Goal: Task Accomplishment & Management: Complete application form

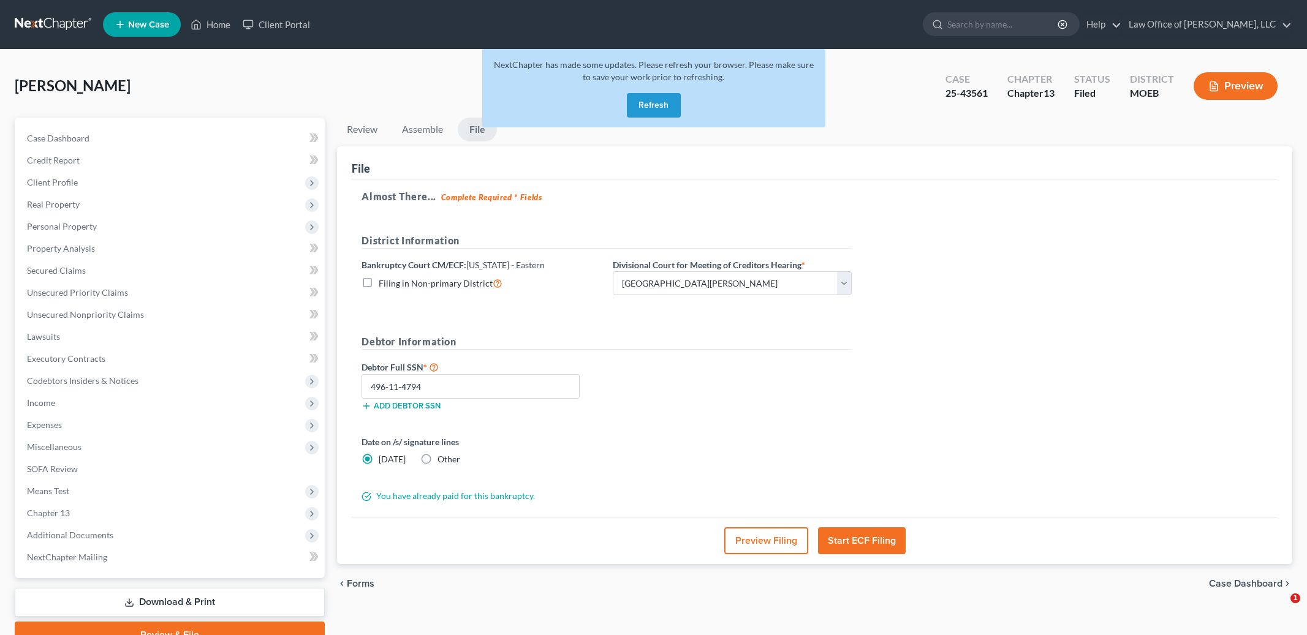
select select "2"
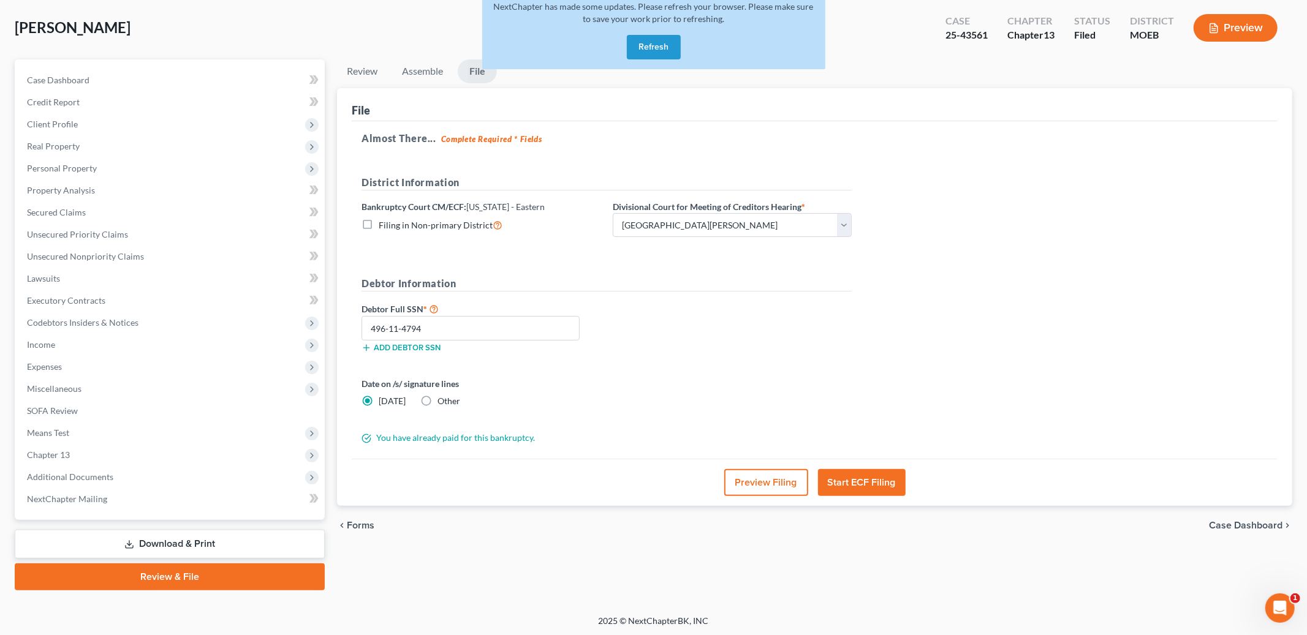
click at [660, 48] on button "Refresh" at bounding box center [654, 47] width 54 height 25
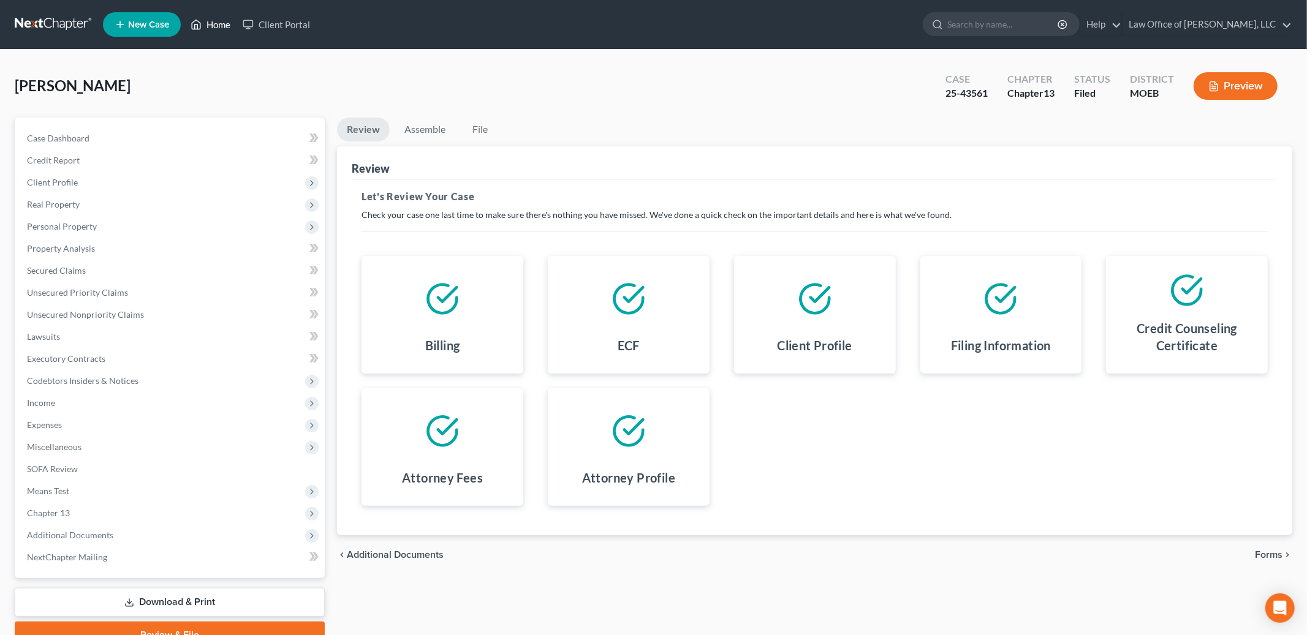
click at [214, 18] on link "Home" at bounding box center [210, 24] width 52 height 22
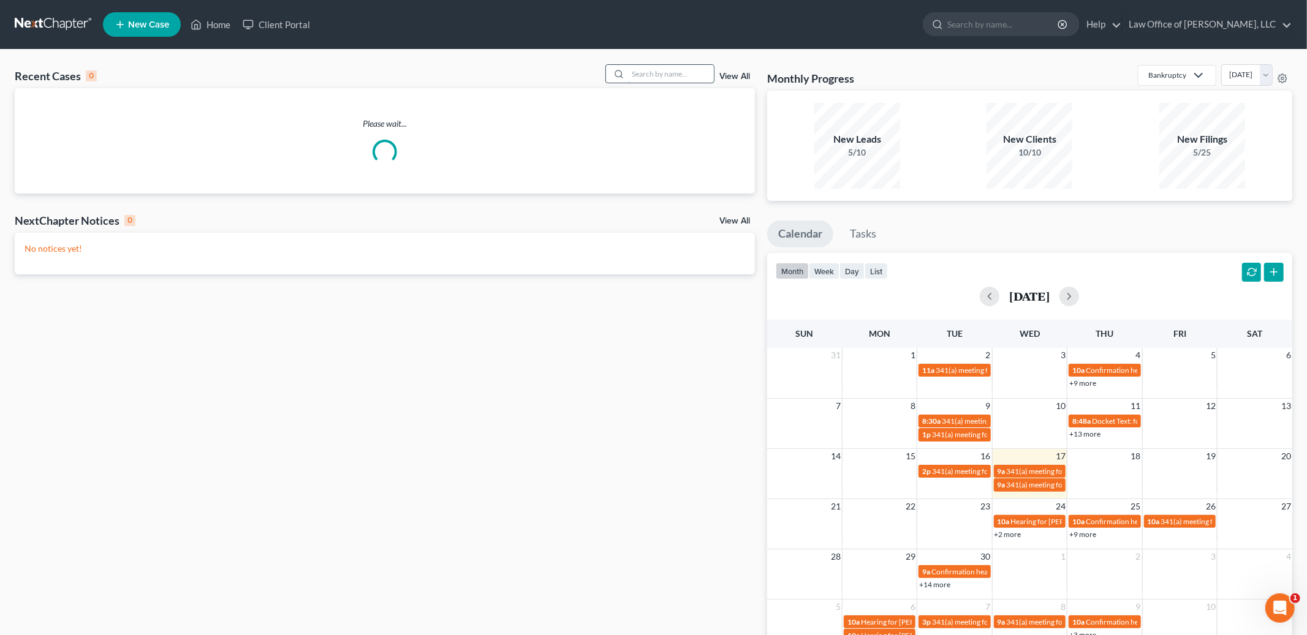
click at [668, 72] on input "search" at bounding box center [671, 74] width 86 height 18
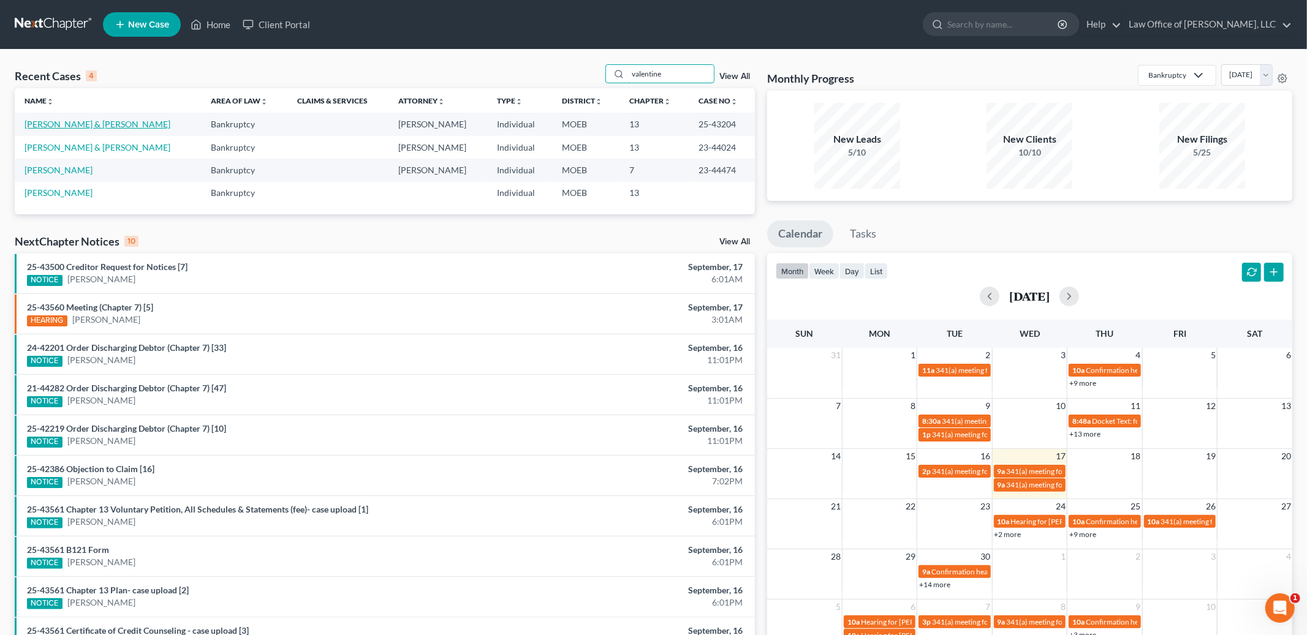
type input "valentine"
click at [86, 121] on link "Valentine, Nick & Jennifer" at bounding box center [98, 124] width 146 height 10
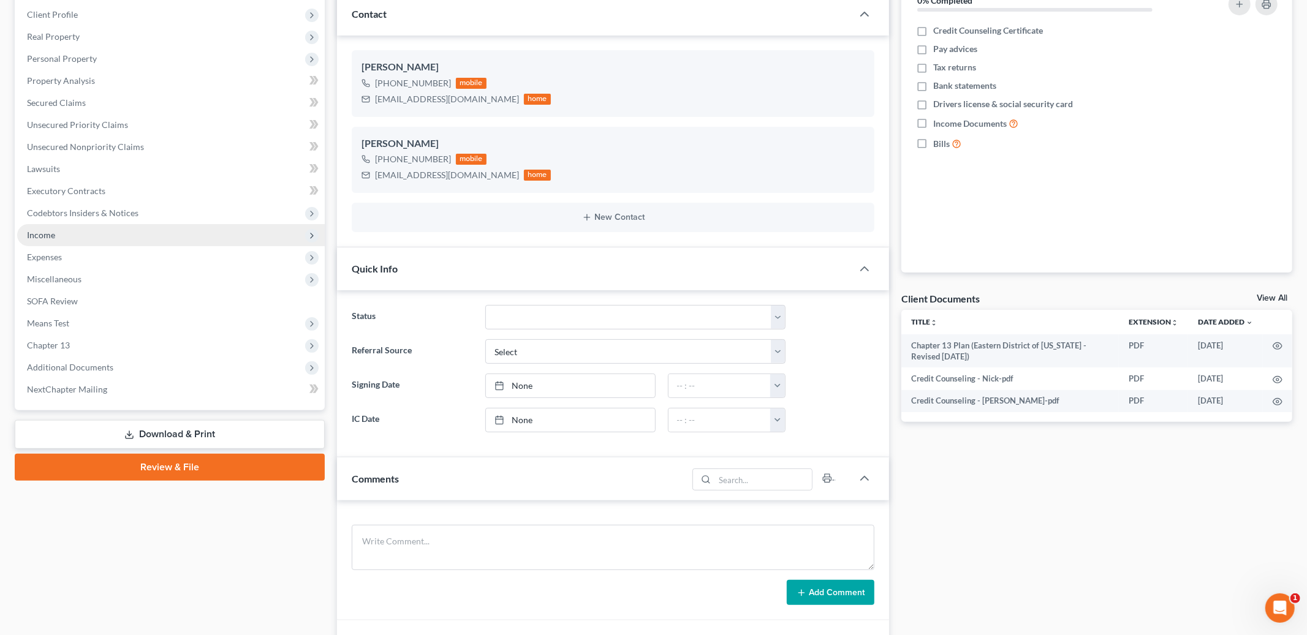
scroll to position [329, 0]
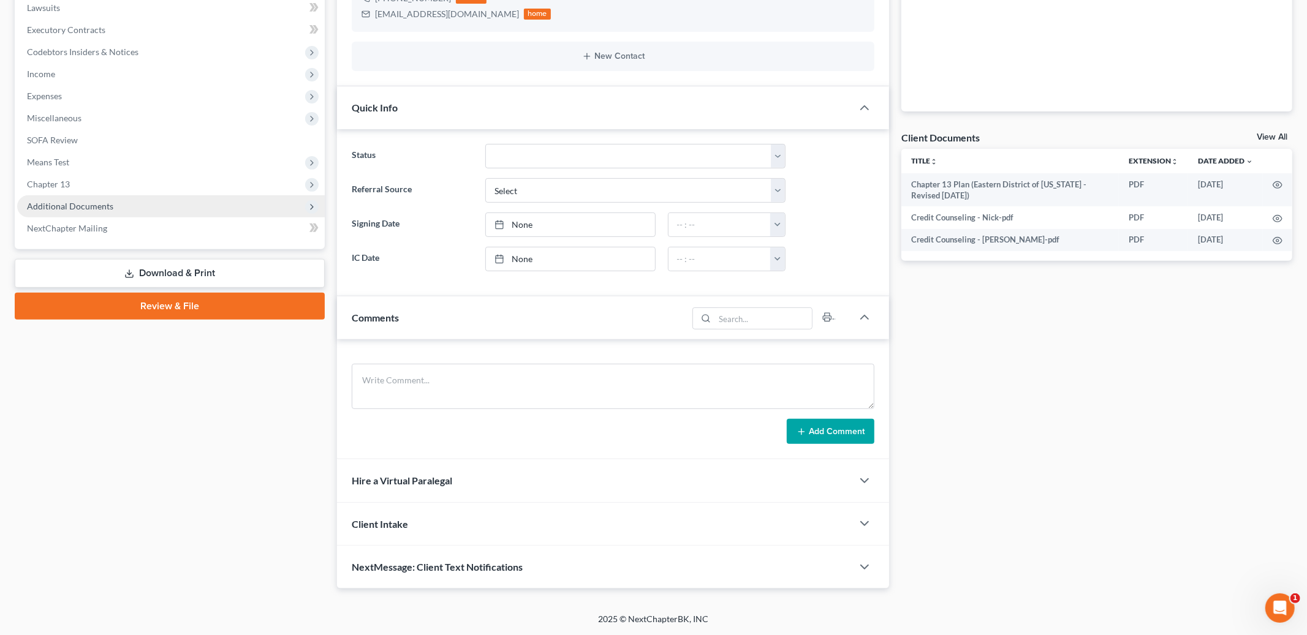
click at [84, 201] on span "Additional Documents" at bounding box center [70, 206] width 86 height 10
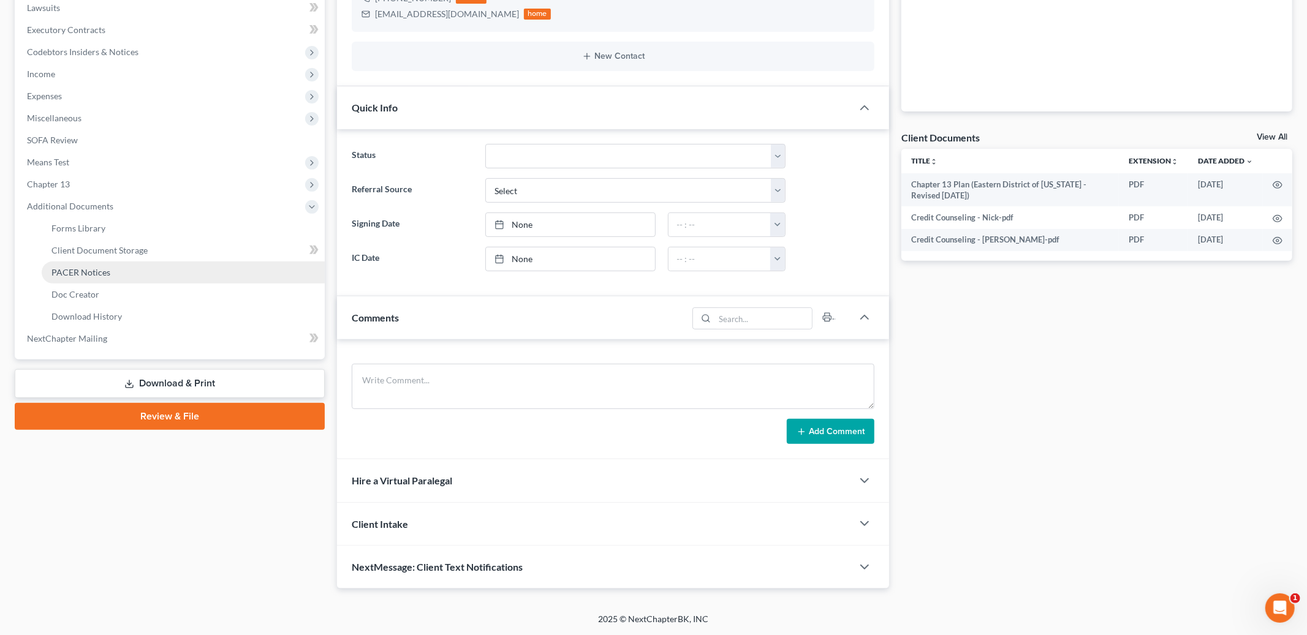
click at [96, 272] on span "PACER Notices" at bounding box center [80, 272] width 59 height 10
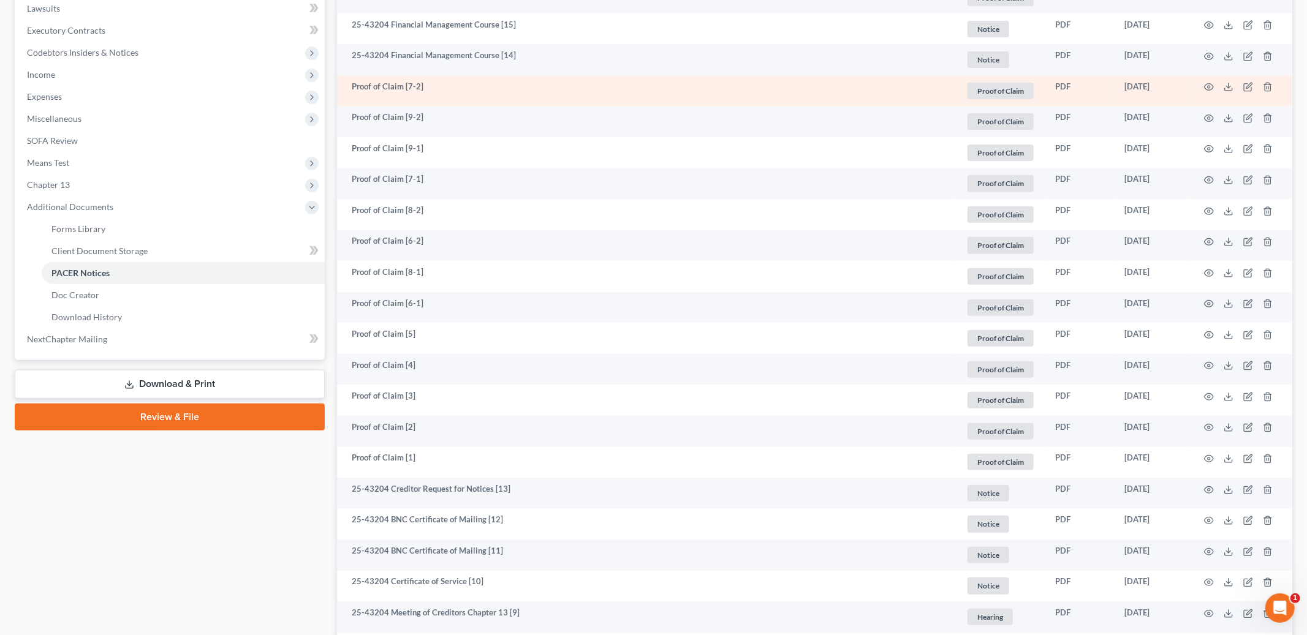
scroll to position [734, 0]
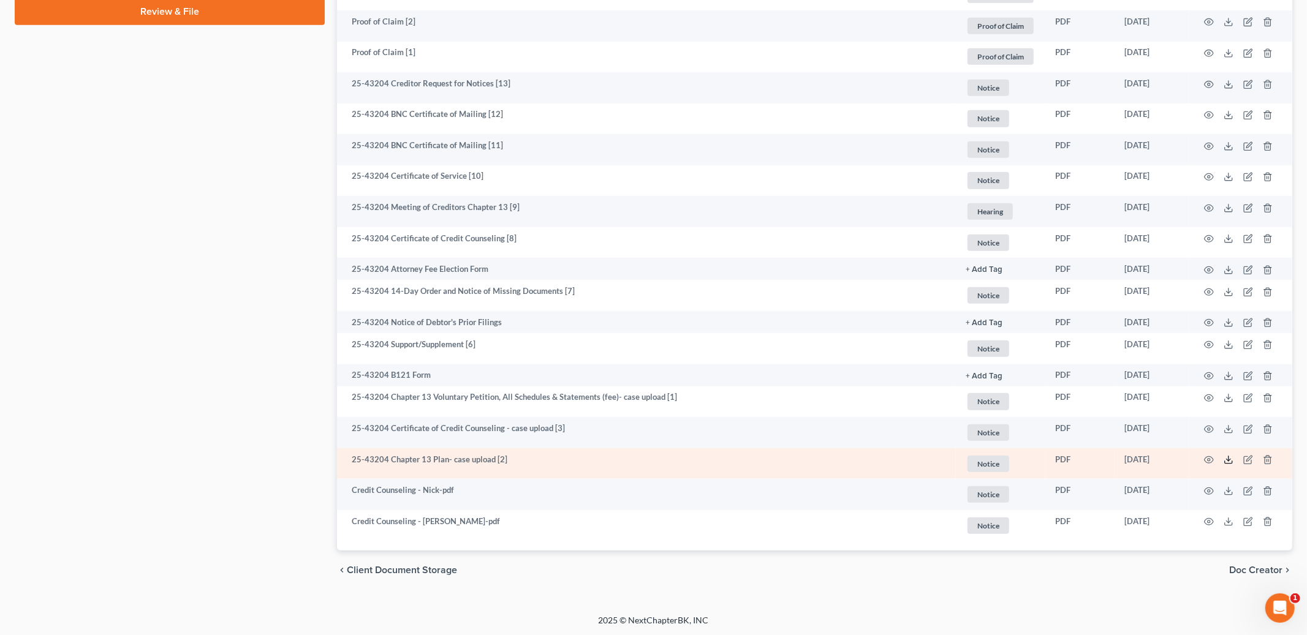
click at [1228, 459] on line at bounding box center [1228, 458] width 0 height 5
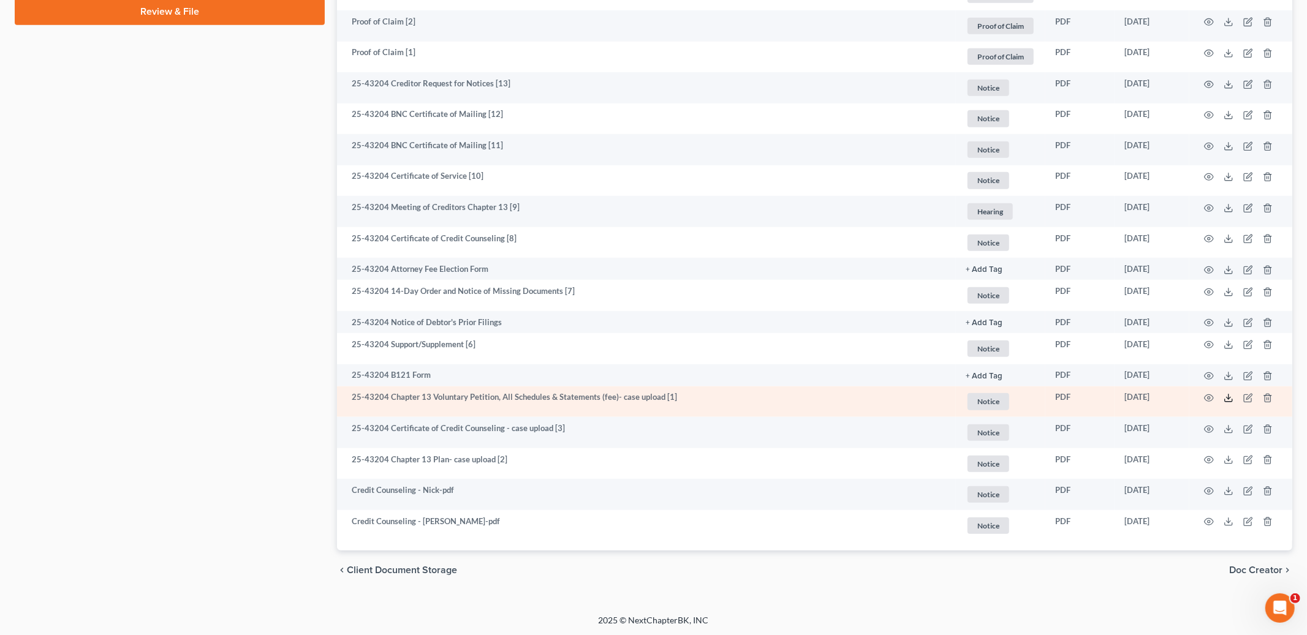
click at [1226, 399] on icon at bounding box center [1228, 398] width 10 height 10
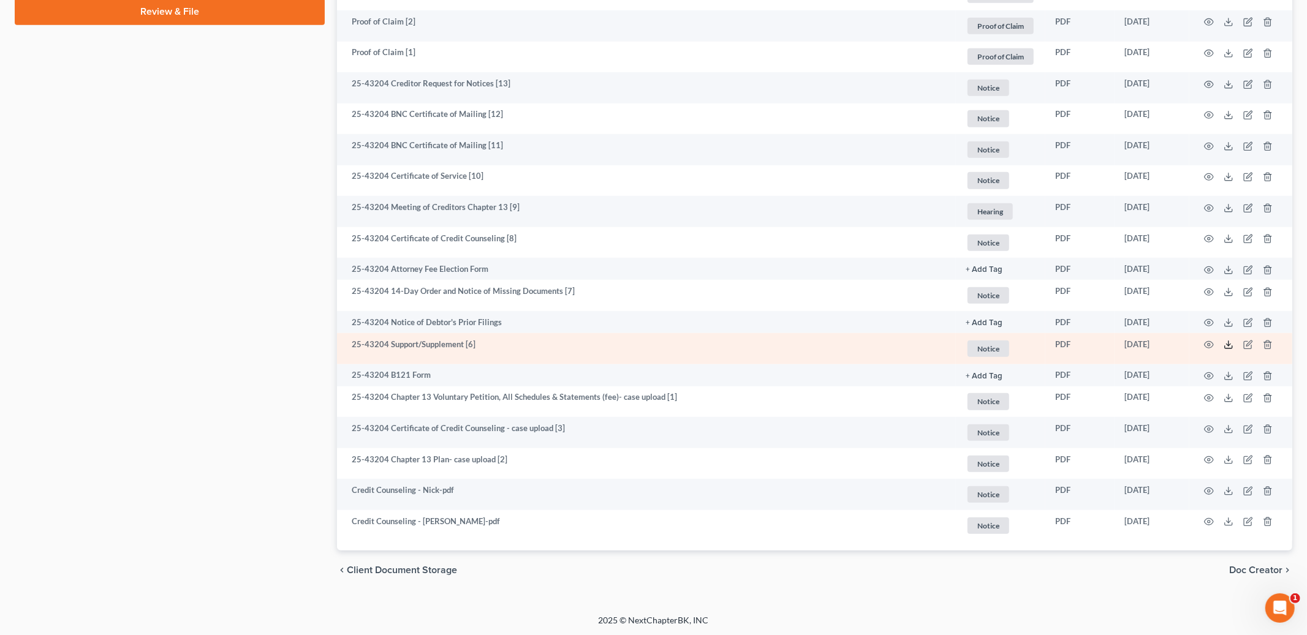
click at [1224, 344] on icon at bounding box center [1228, 345] width 10 height 10
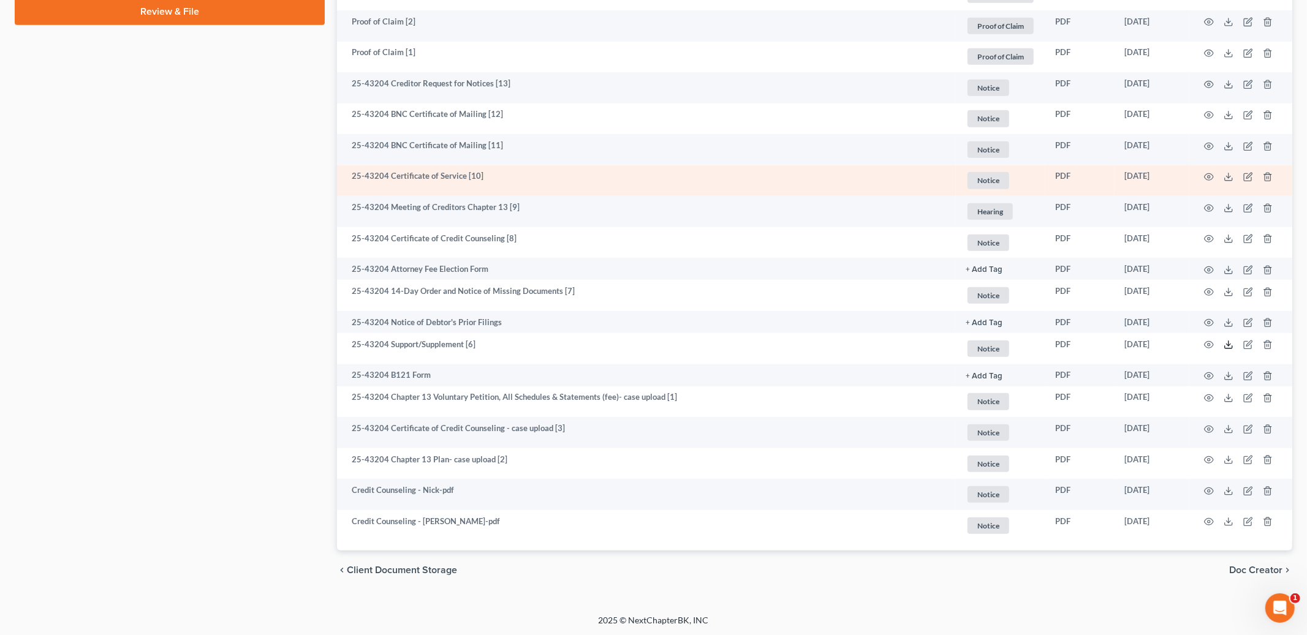
scroll to position [0, 0]
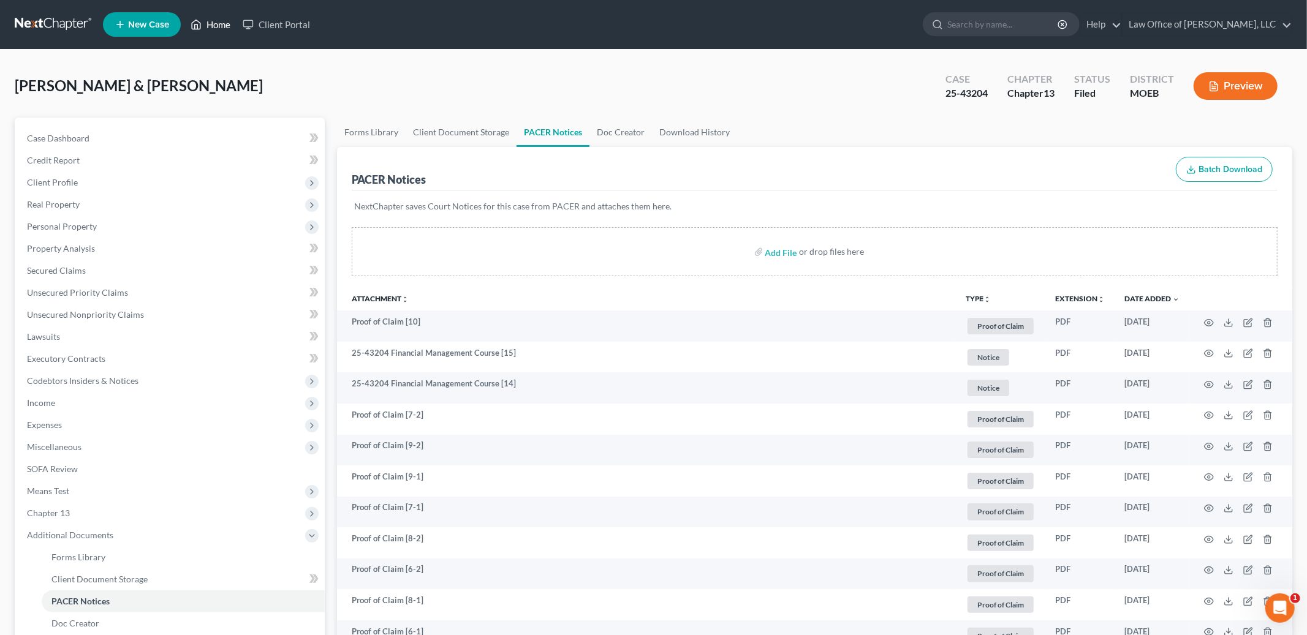
click at [219, 20] on link "Home" at bounding box center [210, 24] width 52 height 22
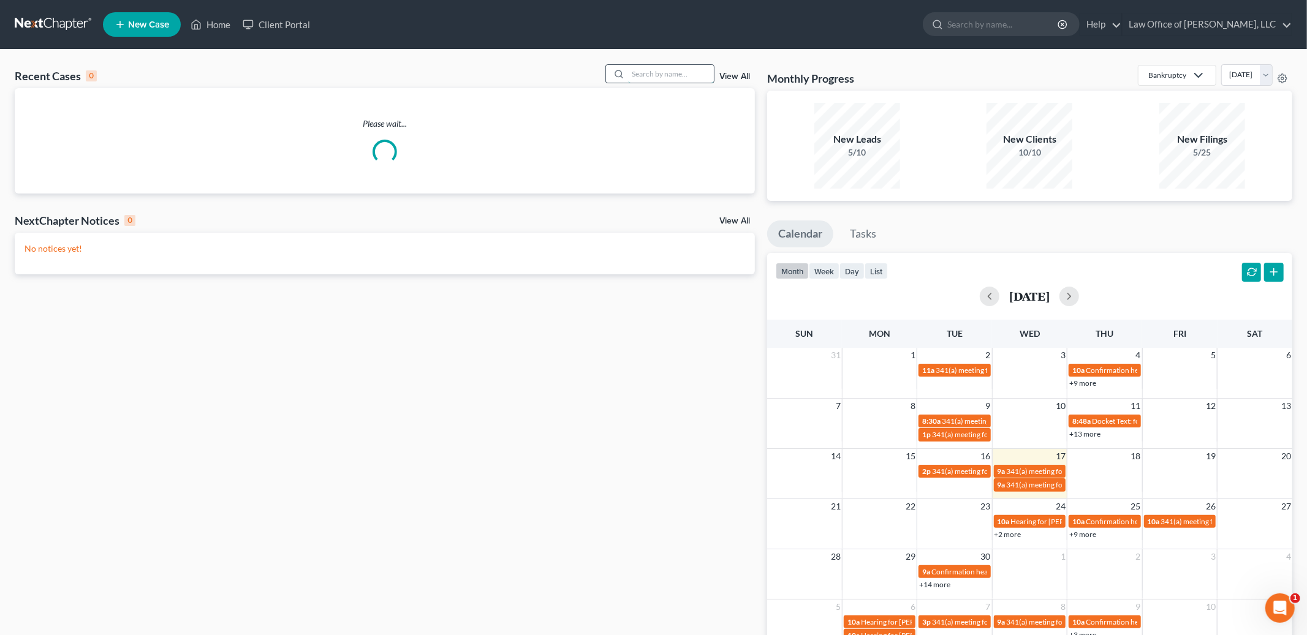
click at [660, 74] on input "search" at bounding box center [671, 74] width 86 height 18
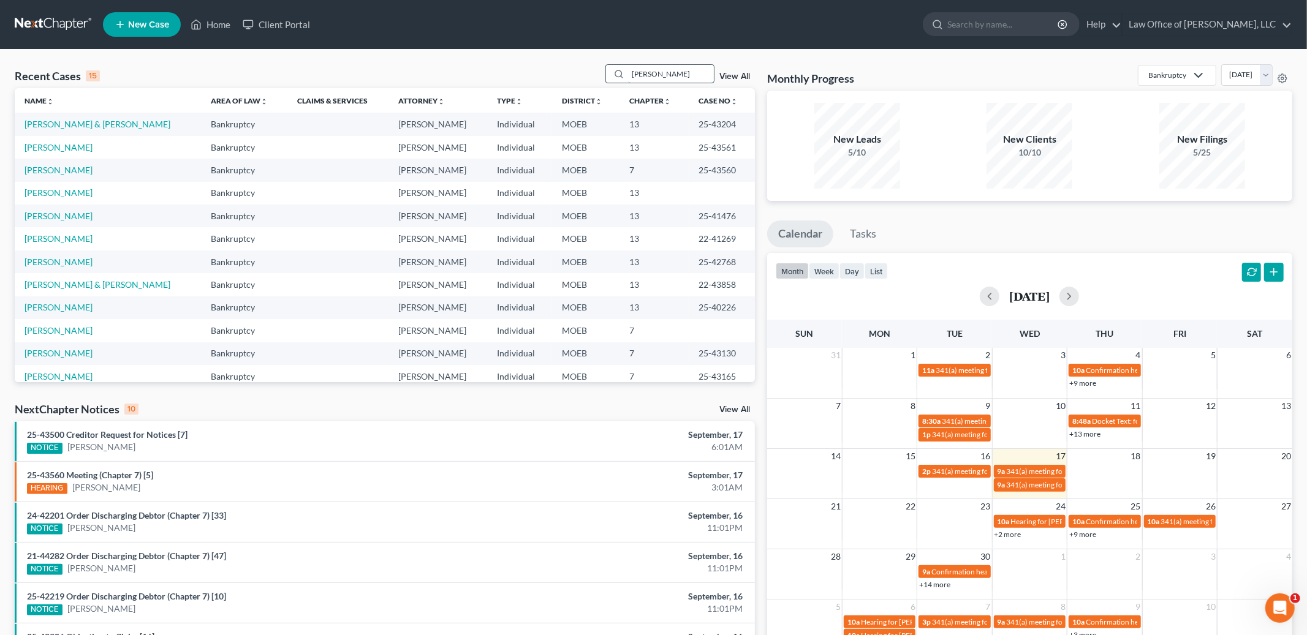
type input "wade"
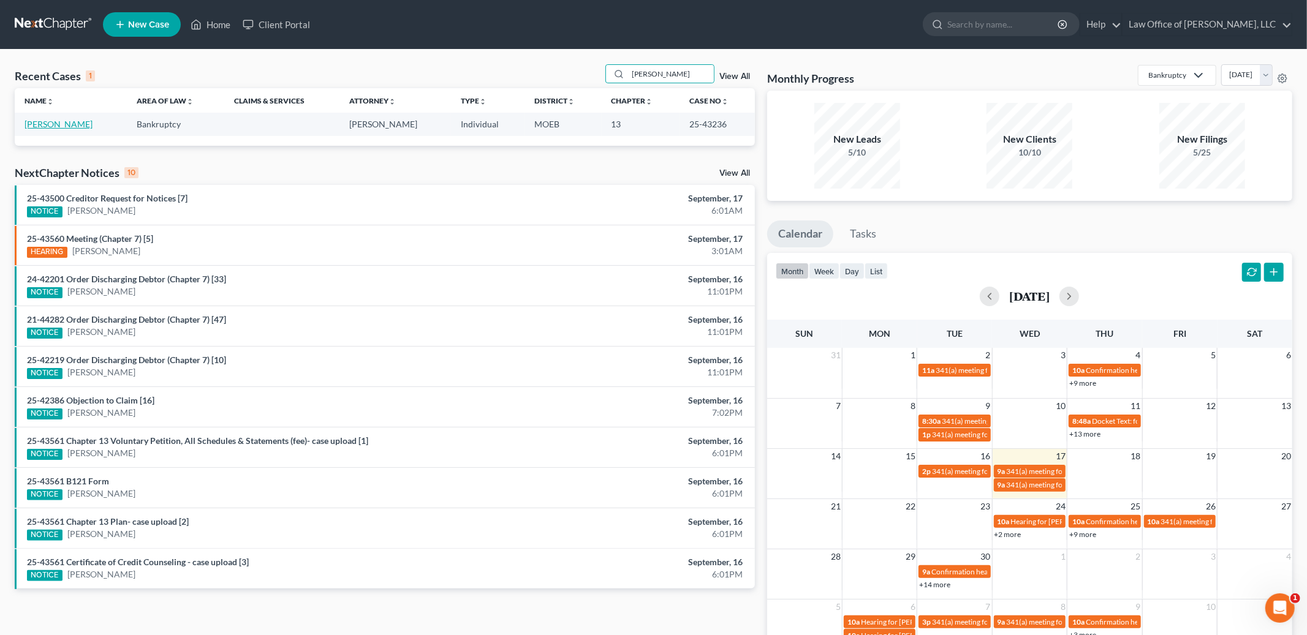
click at [43, 125] on link "Wade, Mary" at bounding box center [59, 124] width 68 height 10
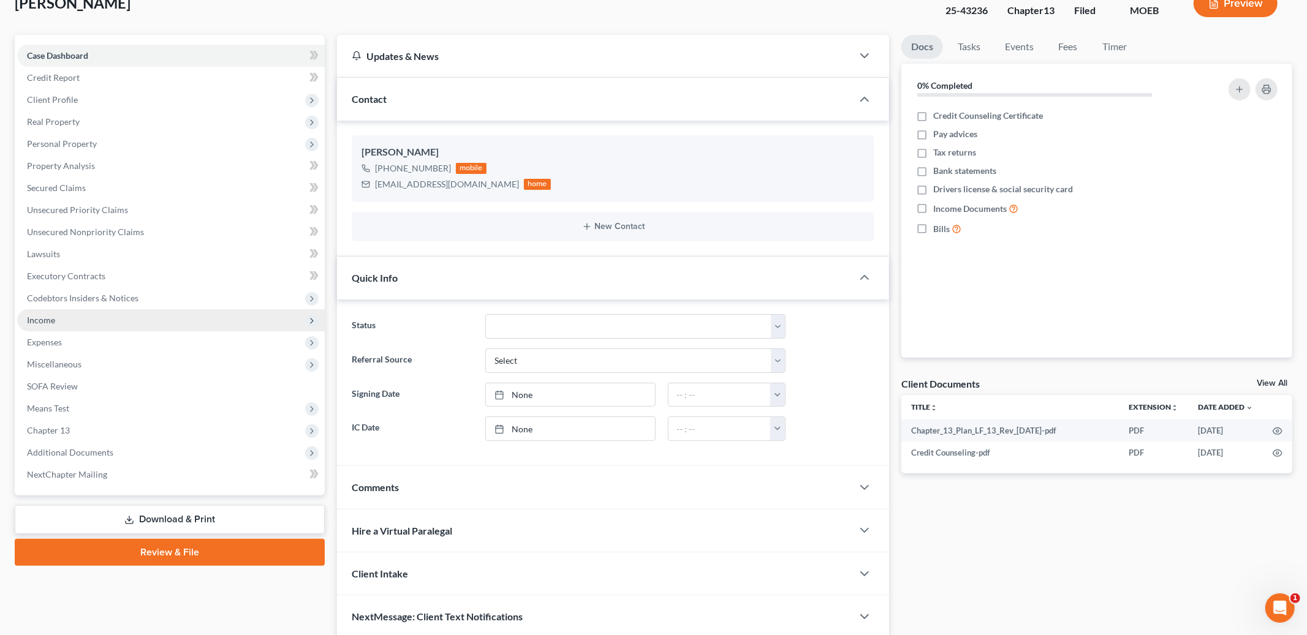
scroll to position [124, 0]
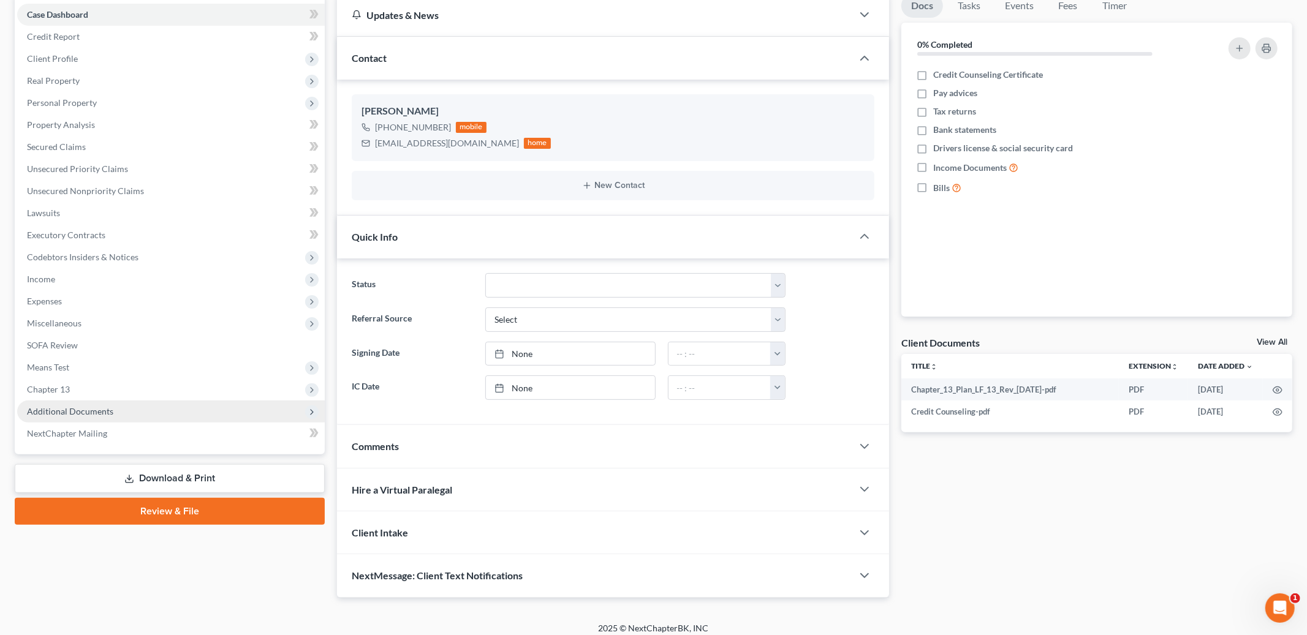
click at [85, 406] on span "Additional Documents" at bounding box center [70, 411] width 86 height 10
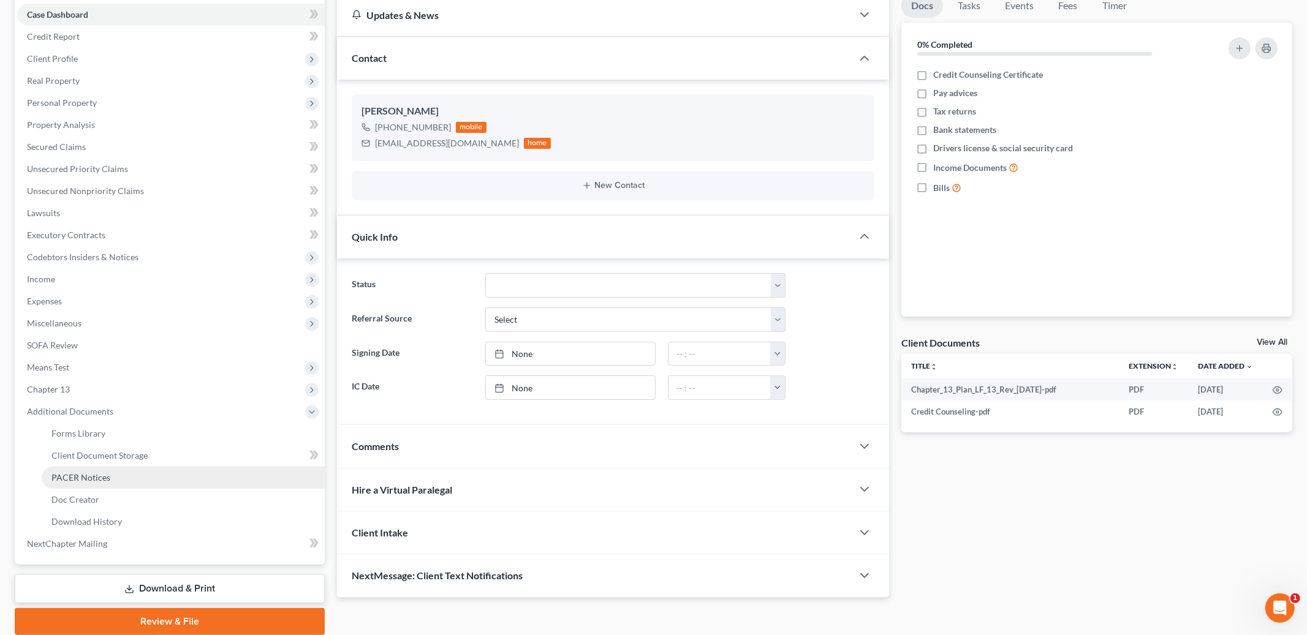
click at [90, 468] on link "PACER Notices" at bounding box center [183, 478] width 283 height 22
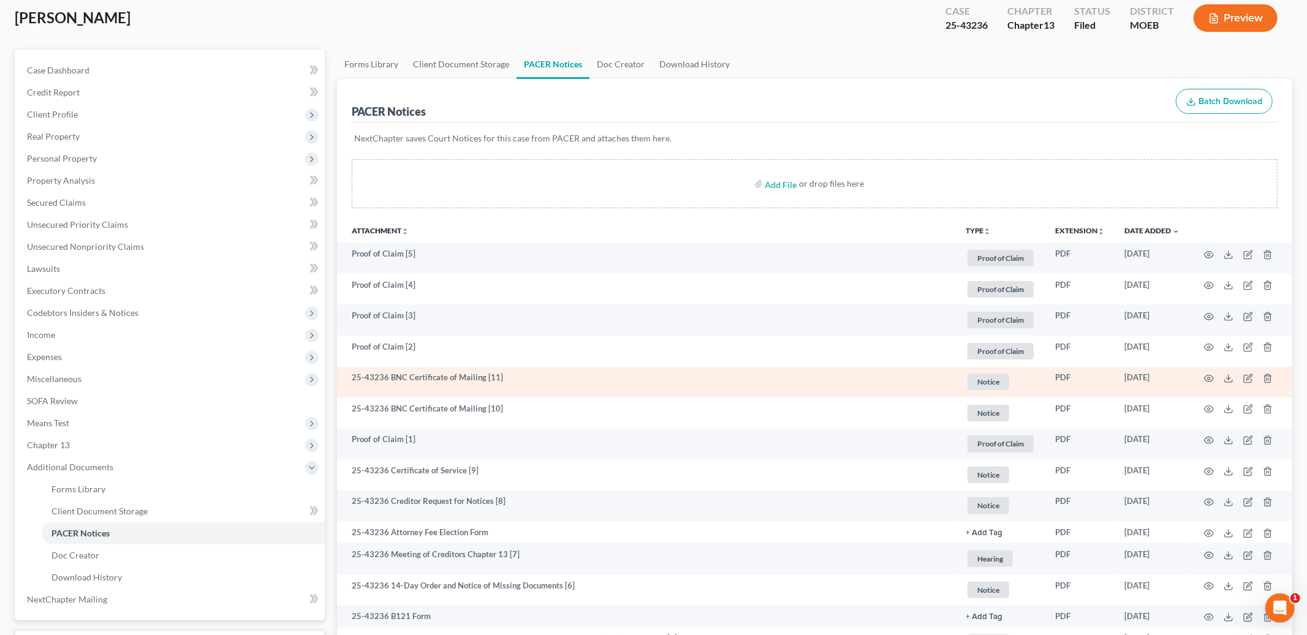
scroll to position [279, 0]
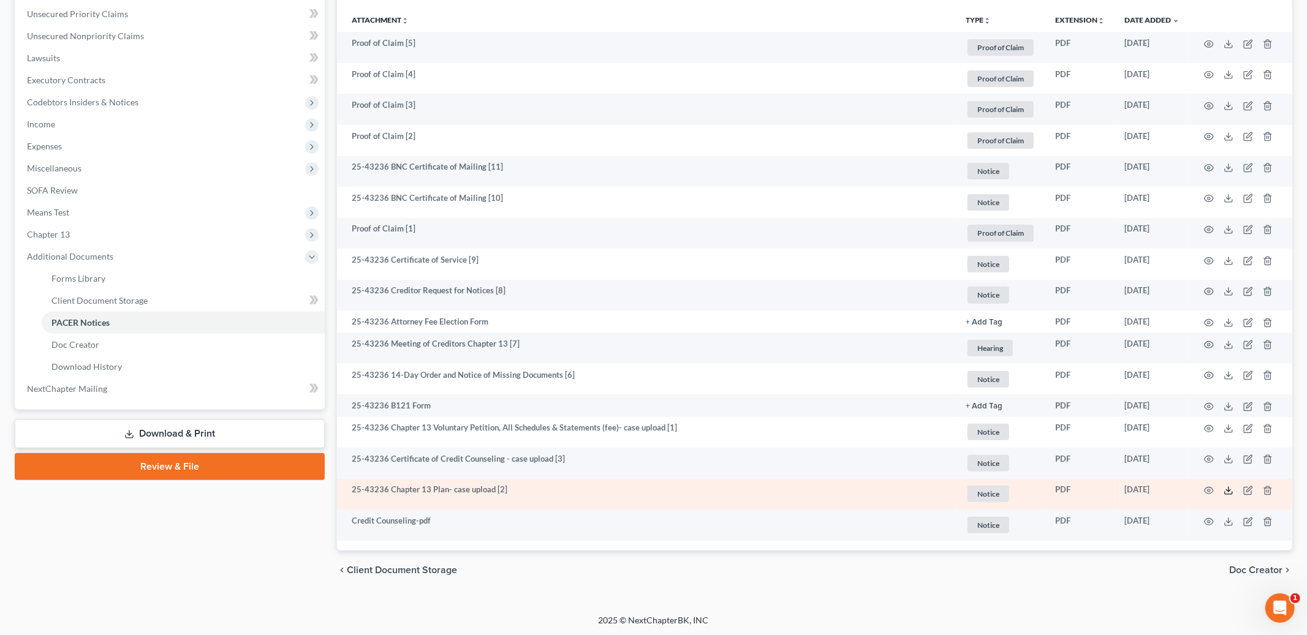
click at [1229, 493] on icon at bounding box center [1228, 491] width 10 height 10
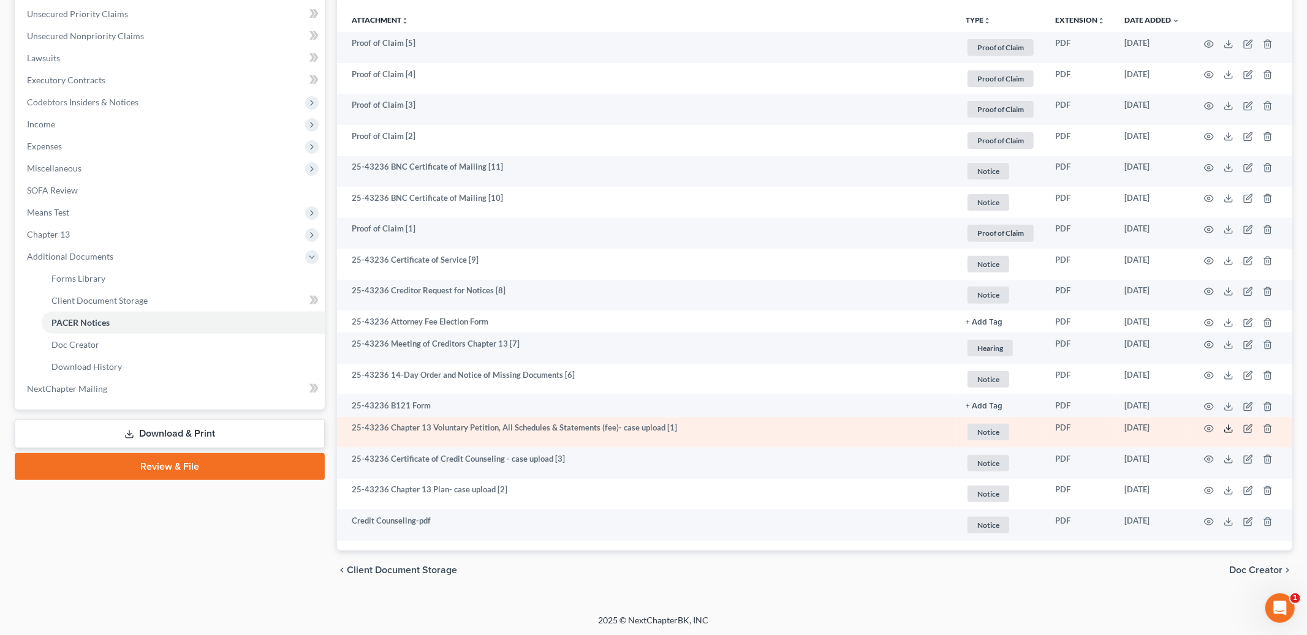
click at [1230, 428] on polyline at bounding box center [1228, 429] width 4 height 2
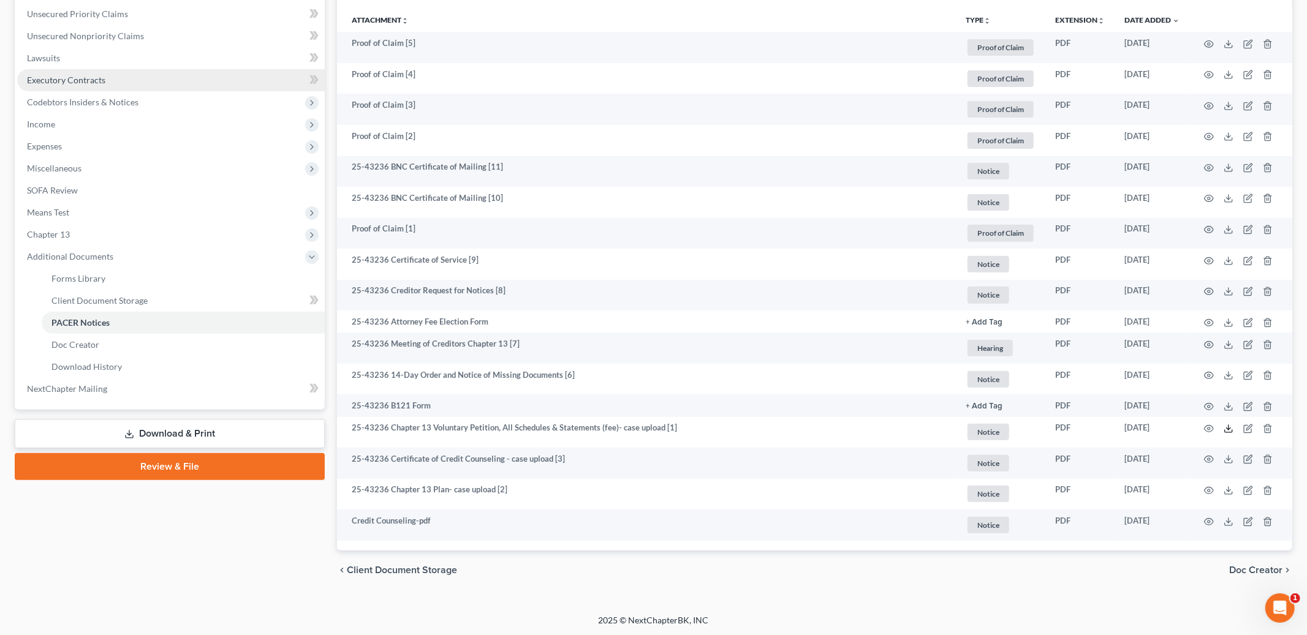
scroll to position [0, 0]
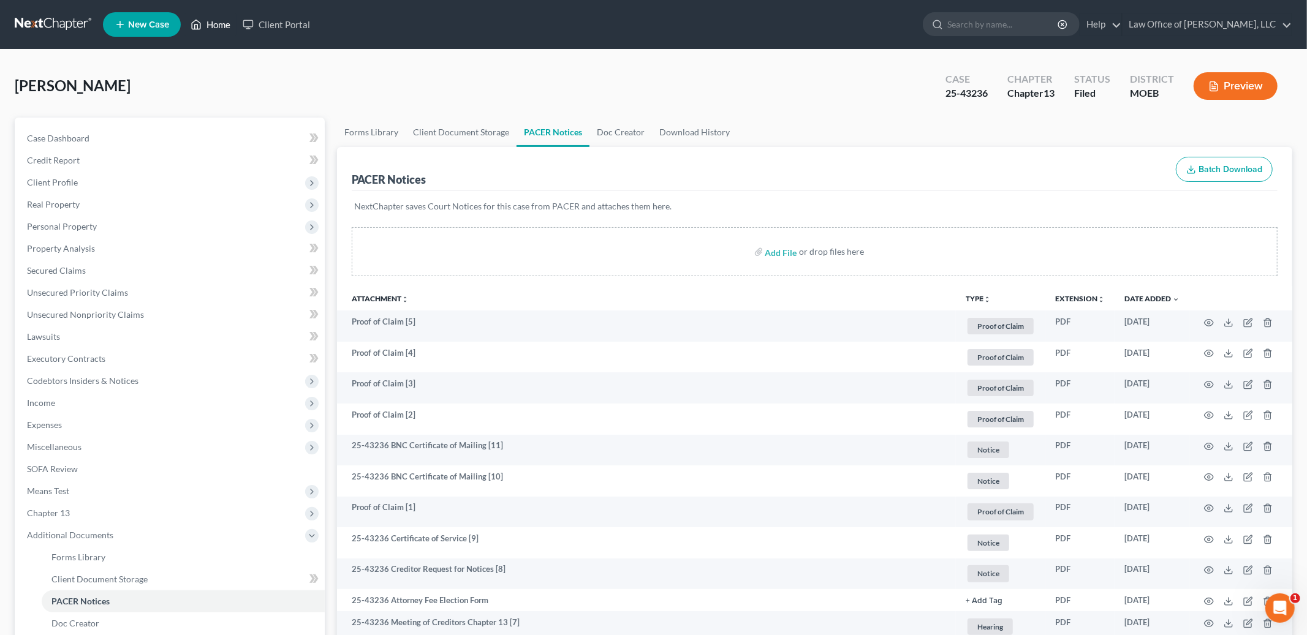
click at [221, 21] on link "Home" at bounding box center [210, 24] width 52 height 22
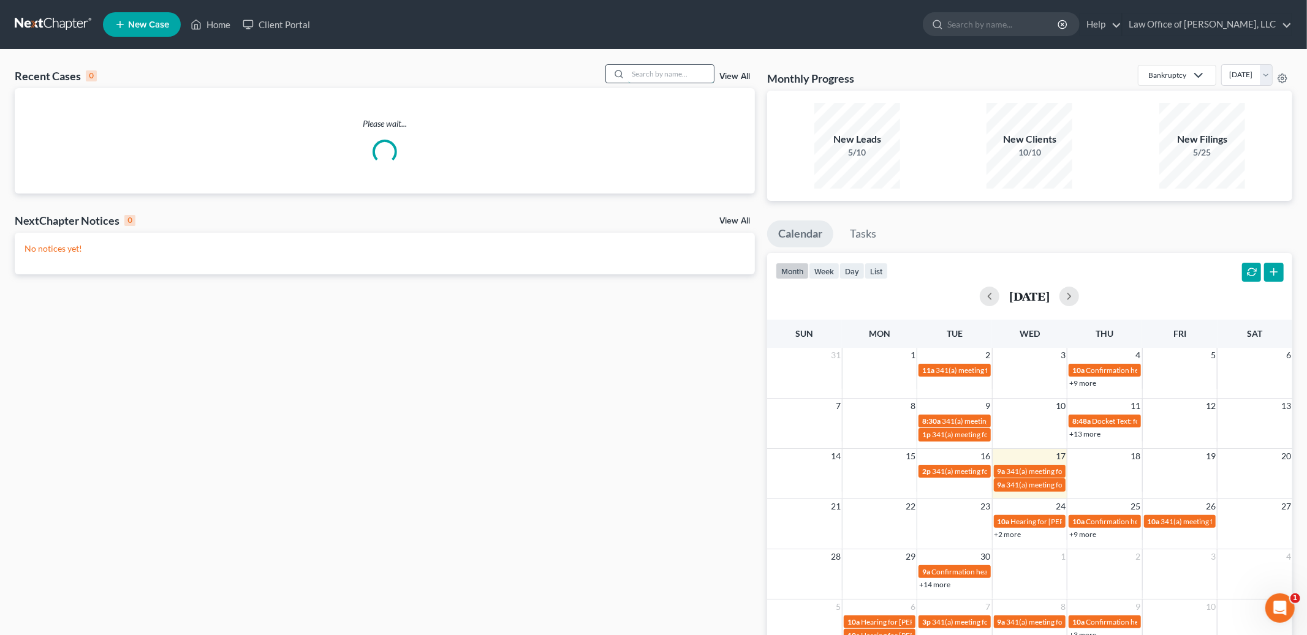
click at [663, 72] on input "search" at bounding box center [671, 74] width 86 height 18
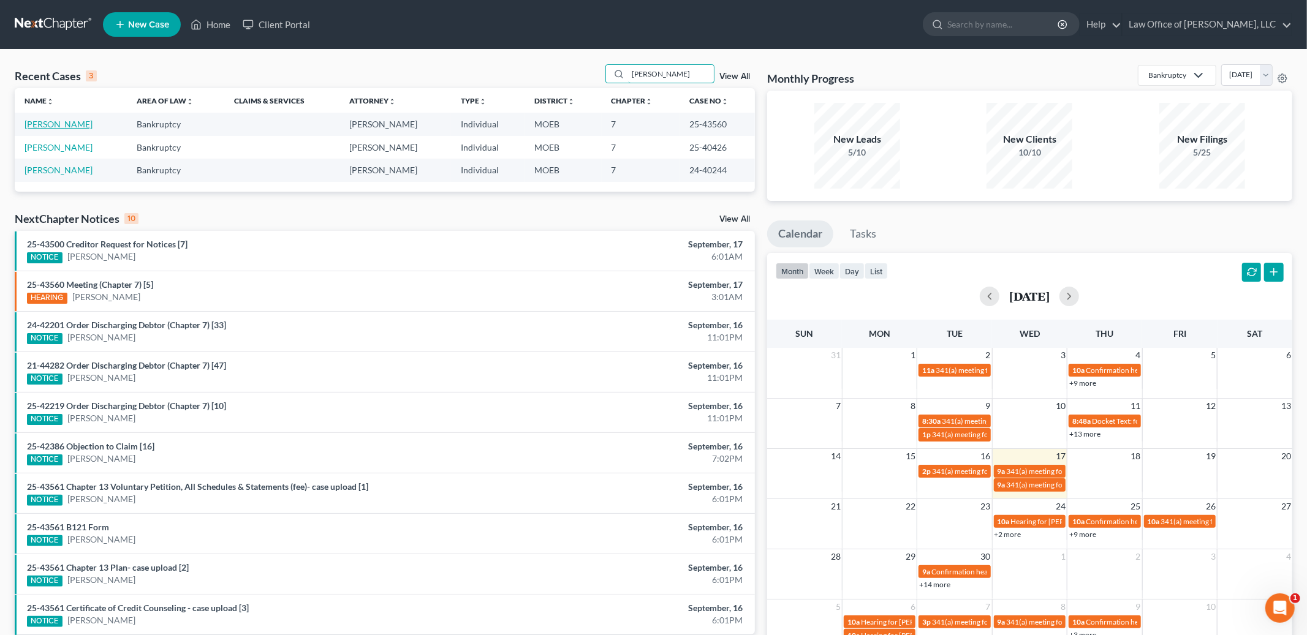
type input "winters"
click at [70, 124] on link "Winters, Joseph" at bounding box center [59, 124] width 68 height 10
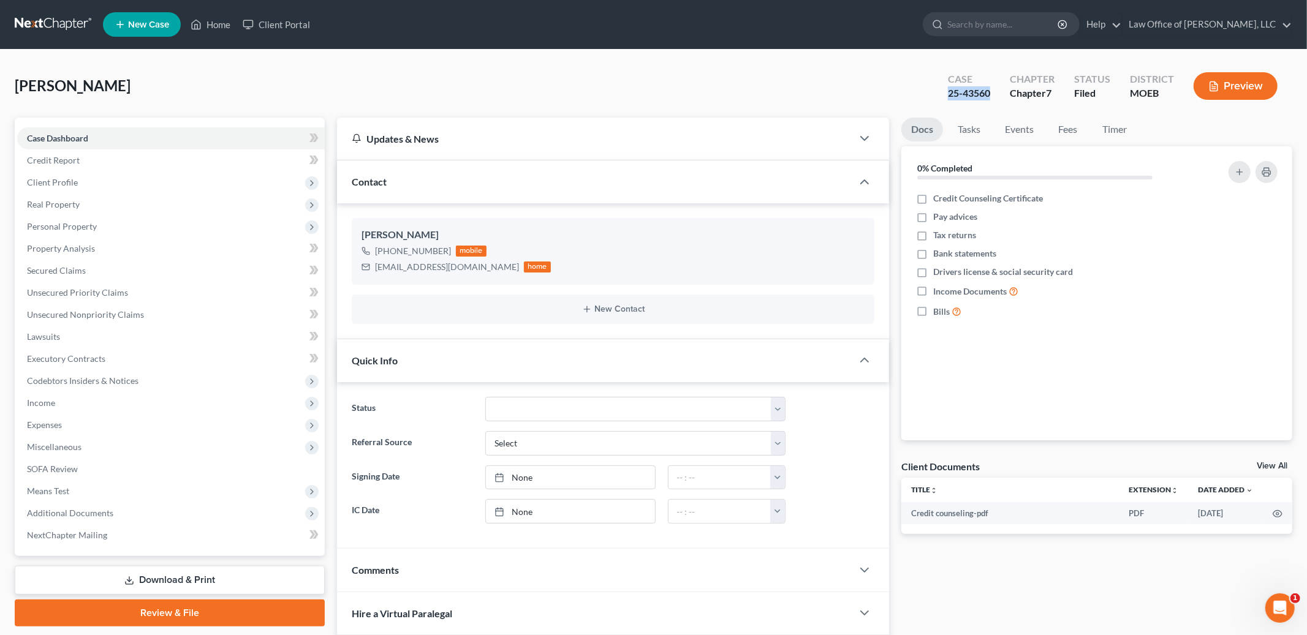
drag, startPoint x: 951, startPoint y: 92, endPoint x: 993, endPoint y: 94, distance: 42.3
click at [993, 94] on div "Case 25-43560" at bounding box center [969, 87] width 62 height 36
copy div "25-43560"
click at [207, 24] on link "Home" at bounding box center [210, 24] width 52 height 22
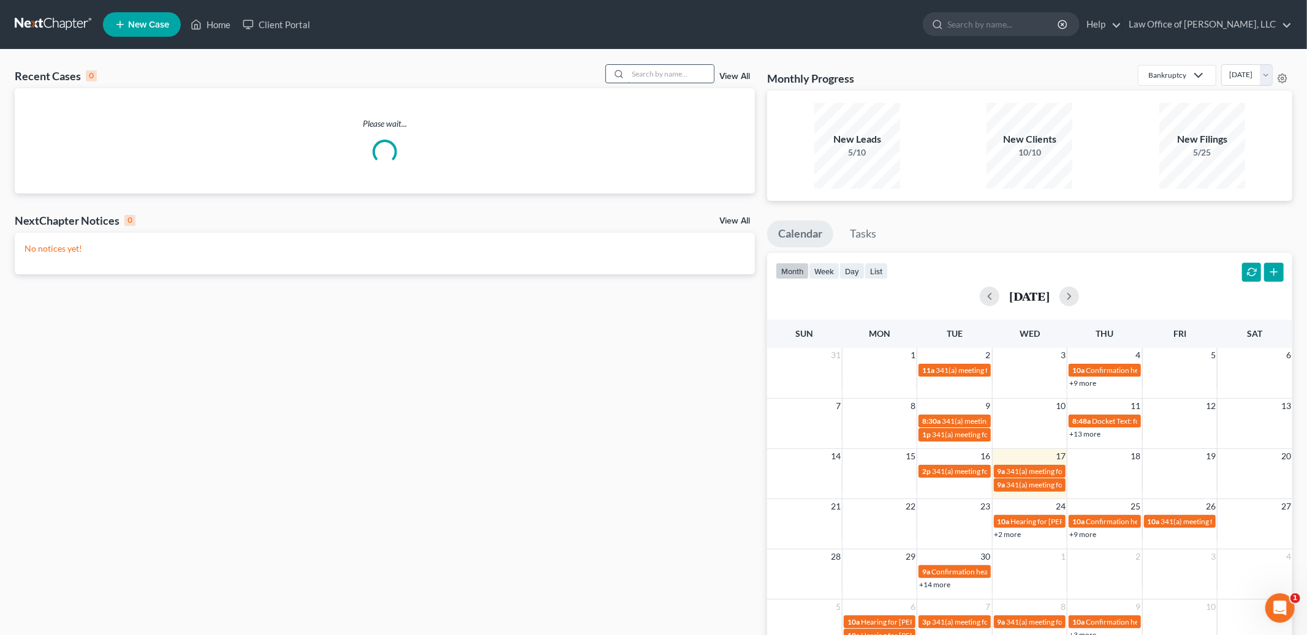
click at [646, 75] on input "search" at bounding box center [671, 74] width 86 height 18
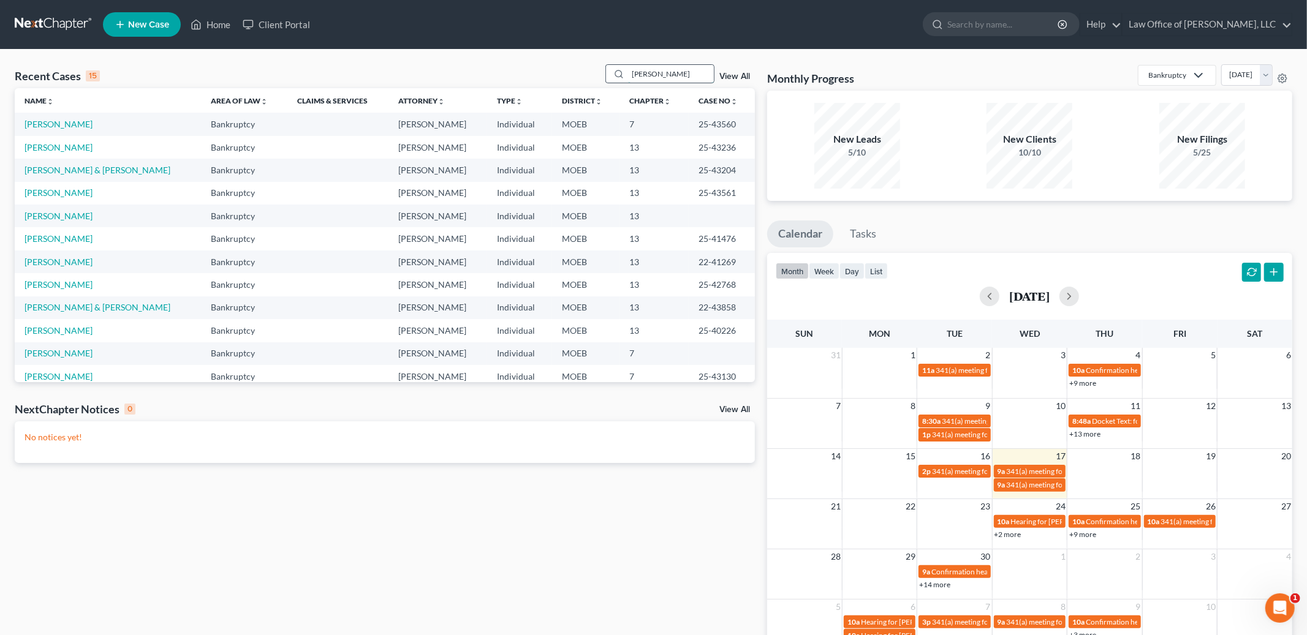
type input "dunn"
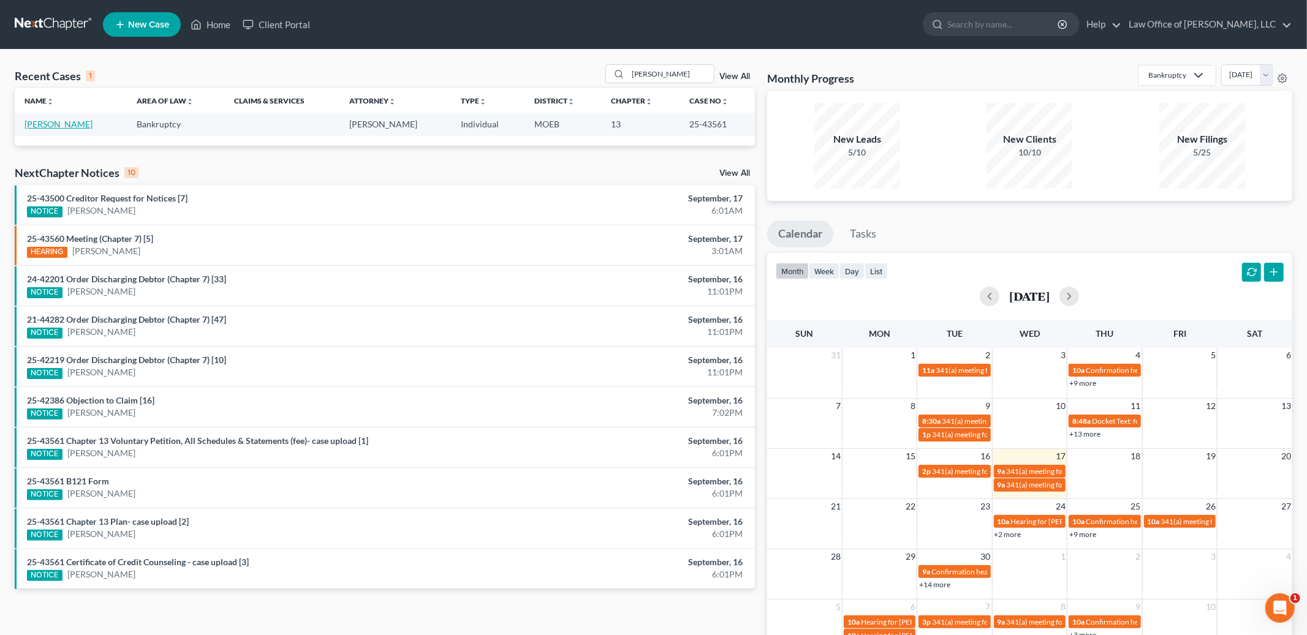
click at [40, 124] on link "[PERSON_NAME]" at bounding box center [59, 124] width 68 height 10
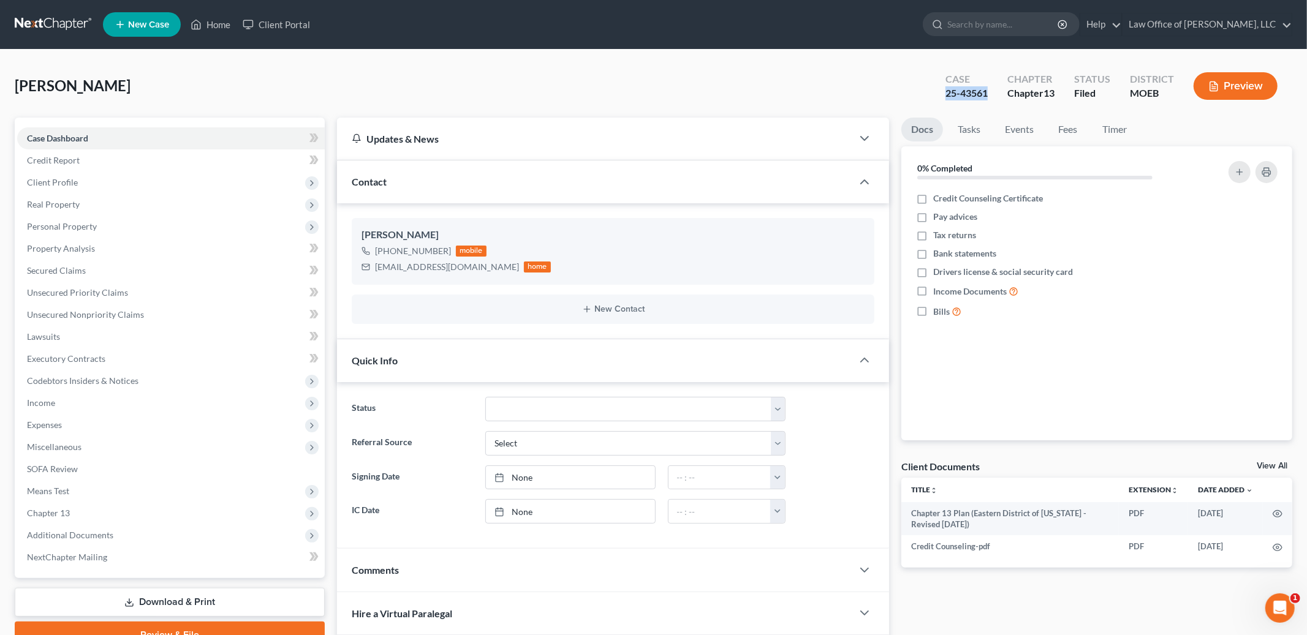
drag, startPoint x: 945, startPoint y: 92, endPoint x: 989, endPoint y: 97, distance: 44.4
click at [989, 97] on div "Case 25-43561" at bounding box center [966, 87] width 62 height 36
copy div "25-43561"
click at [228, 25] on link "Home" at bounding box center [210, 24] width 52 height 22
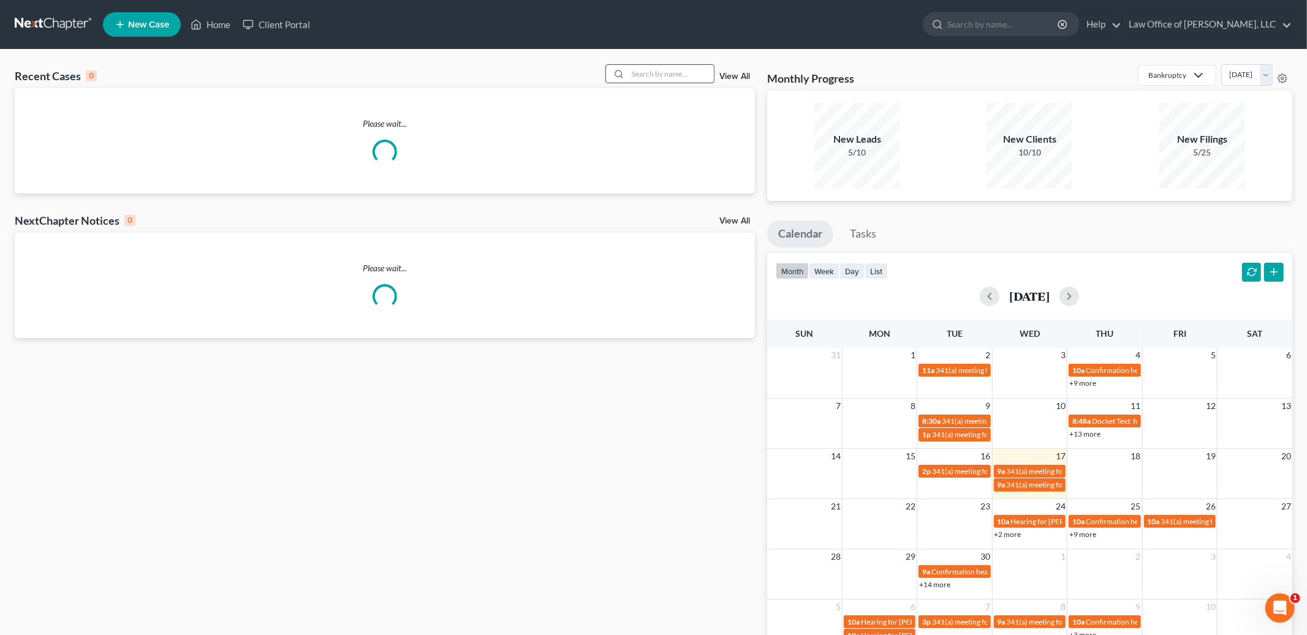
click at [654, 77] on input "search" at bounding box center [671, 74] width 86 height 18
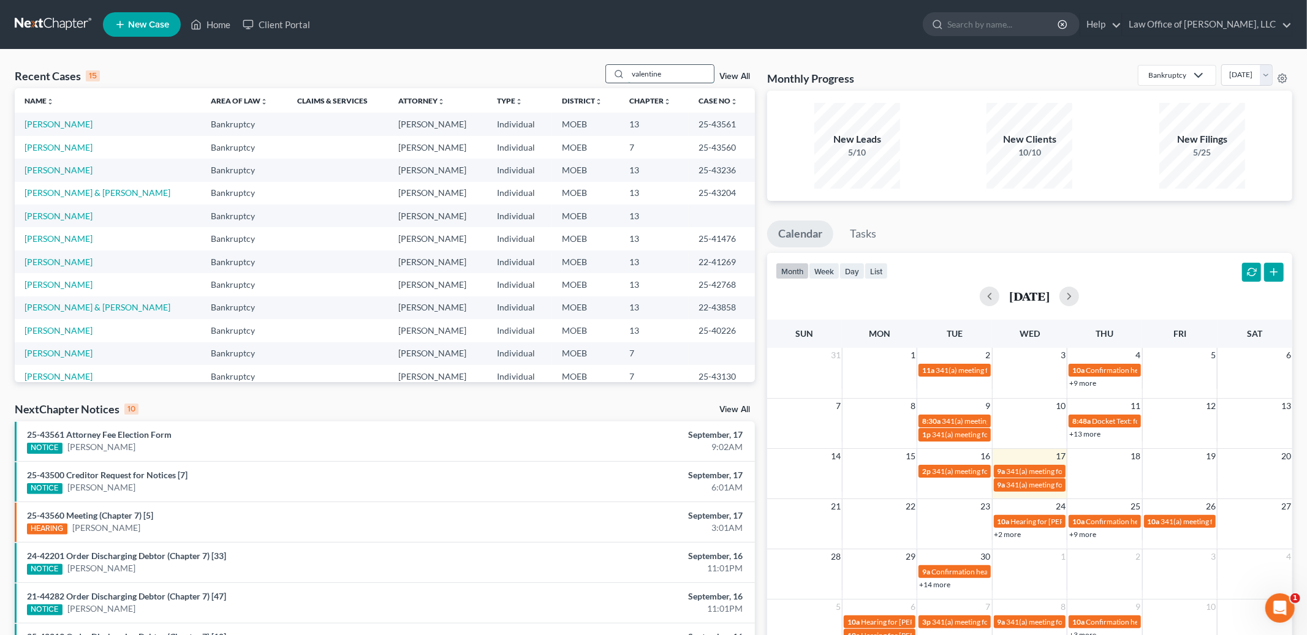
type input "valentine"
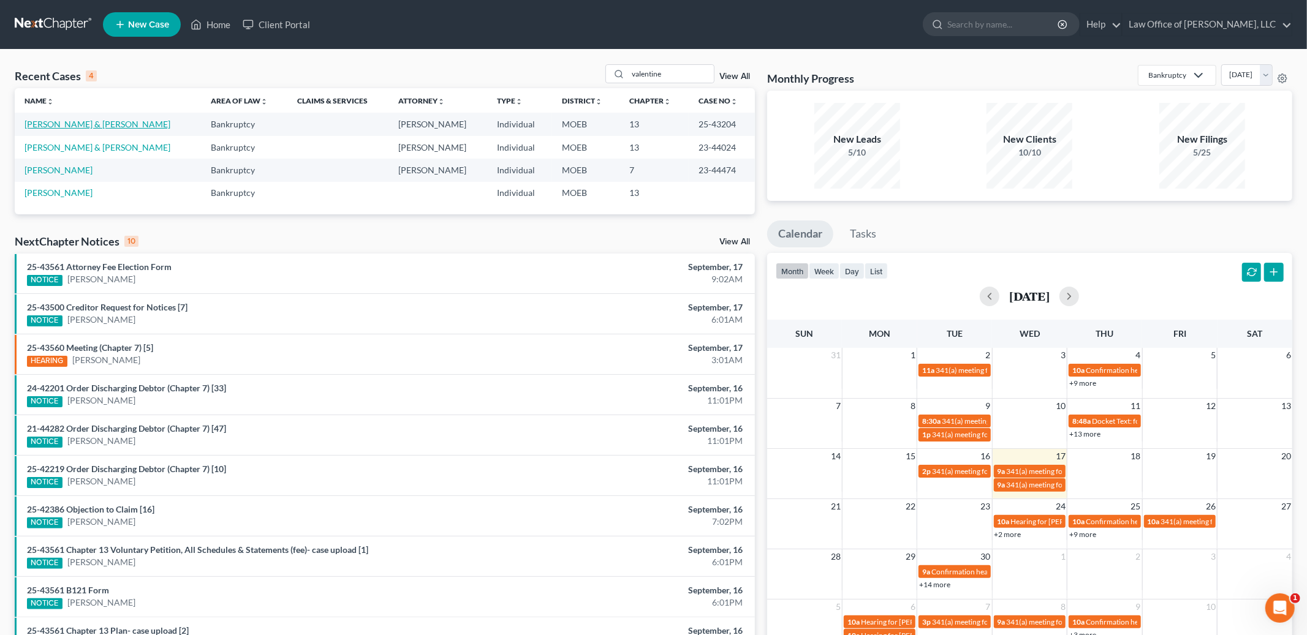
click at [85, 124] on link "Valentine, Nick & Jennifer" at bounding box center [98, 124] width 146 height 10
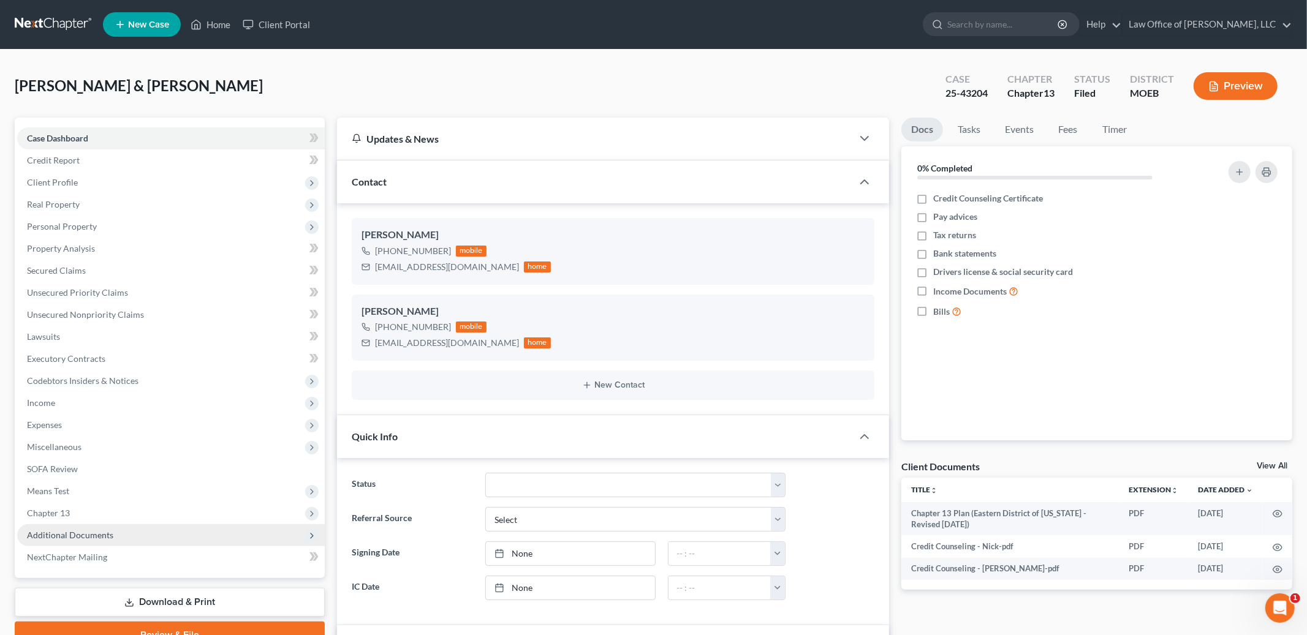
click at [68, 530] on span "Additional Documents" at bounding box center [70, 535] width 86 height 10
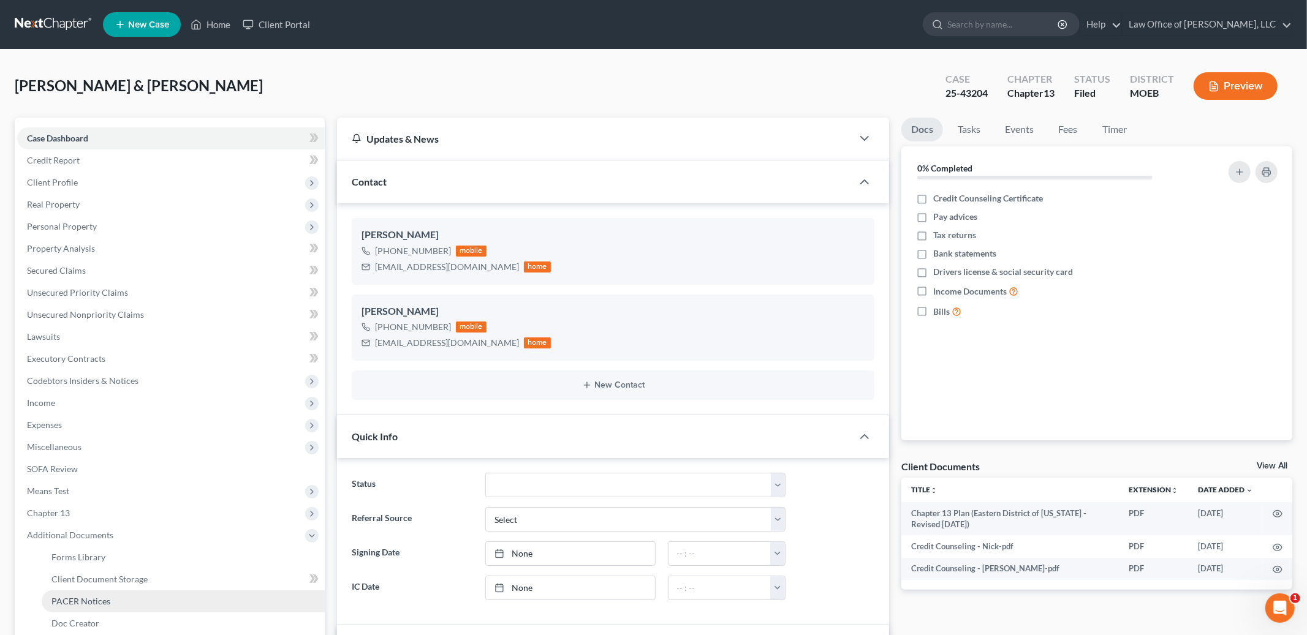
click at [88, 598] on span "PACER Notices" at bounding box center [80, 601] width 59 height 10
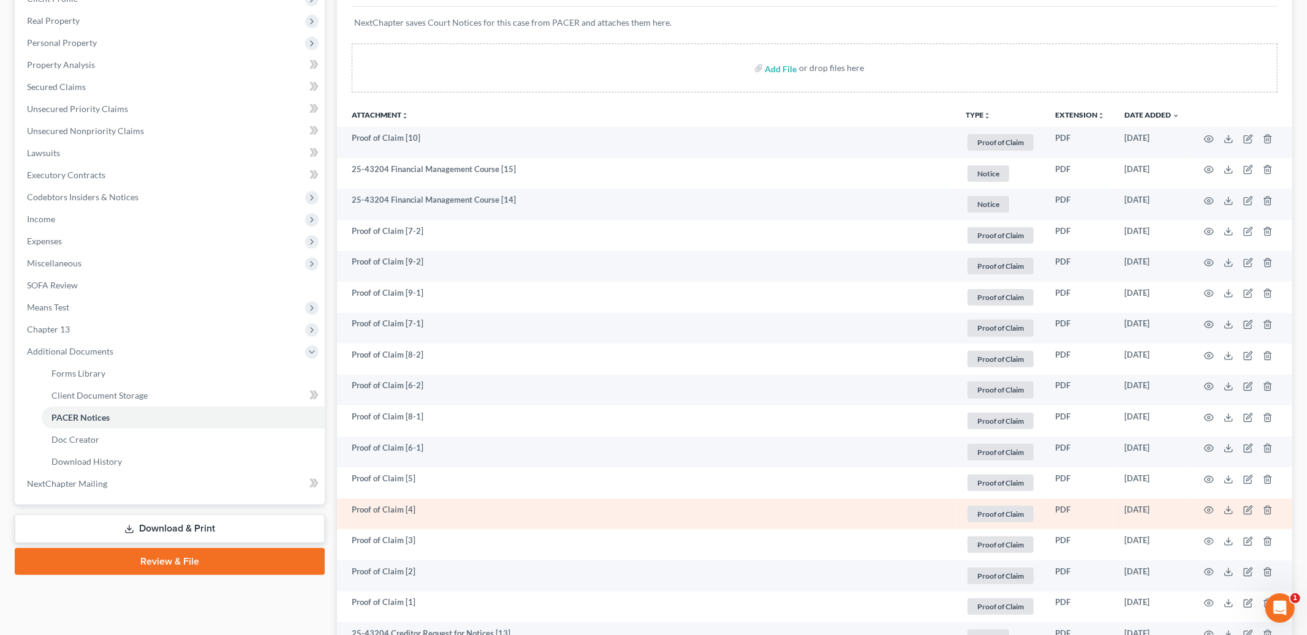
scroll to position [244, 0]
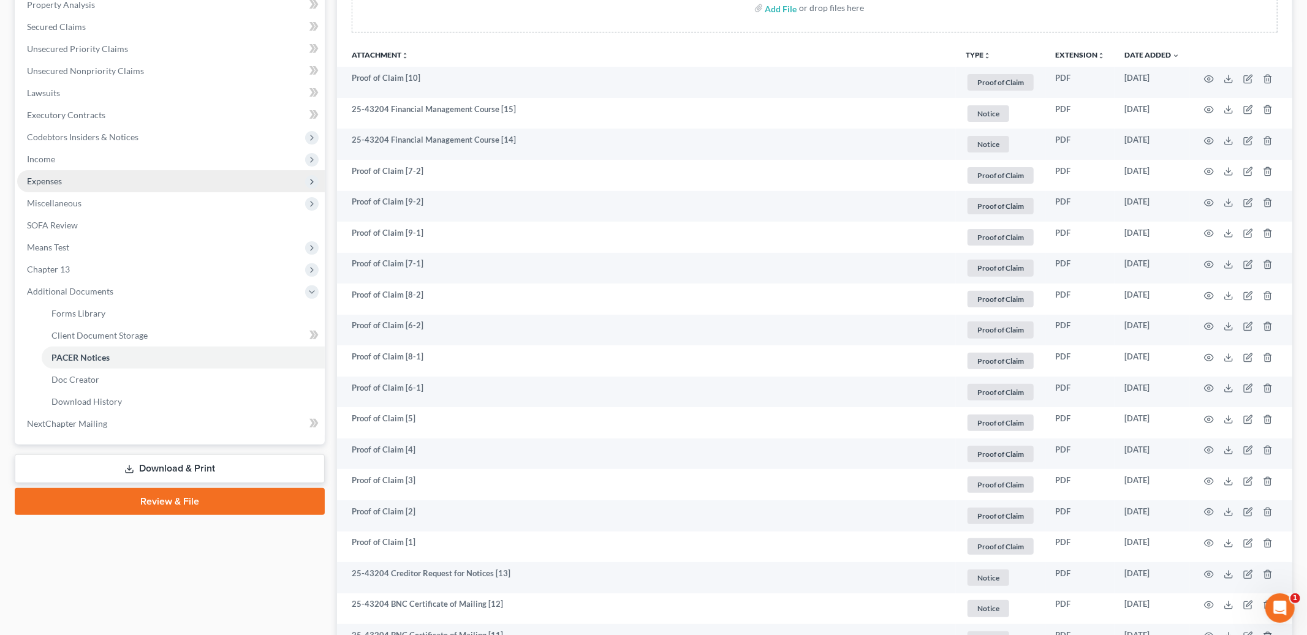
click at [57, 179] on span "Expenses" at bounding box center [44, 181] width 35 height 10
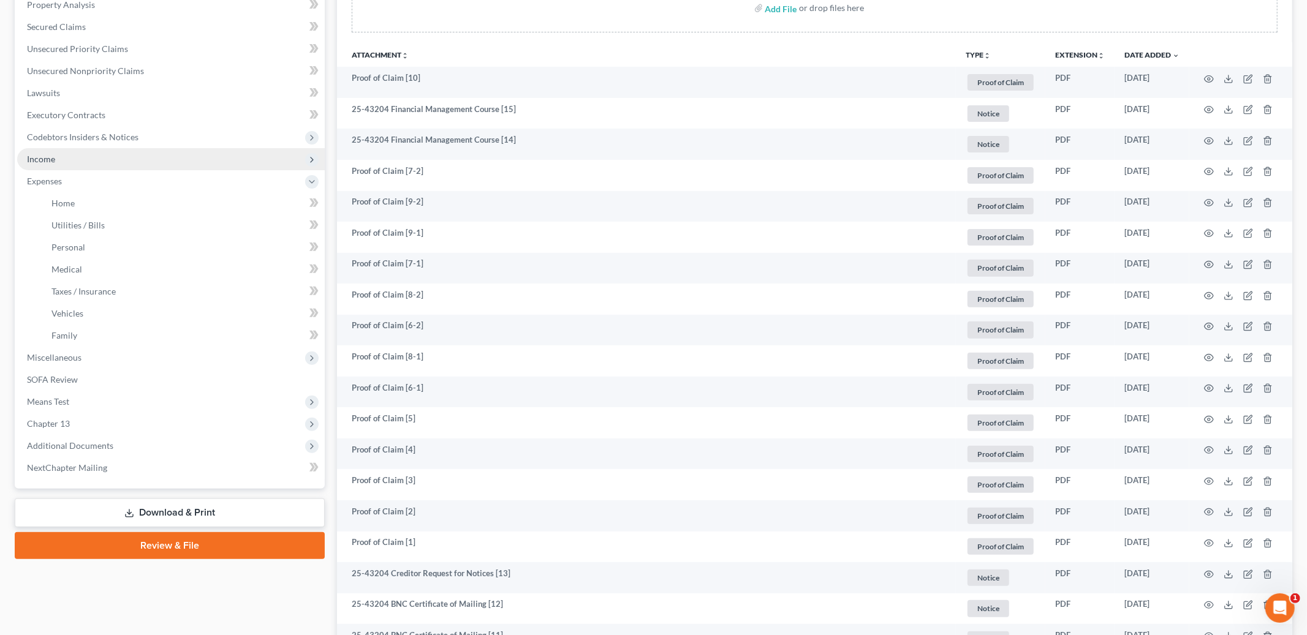
click at [67, 159] on span "Income" at bounding box center [171, 159] width 308 height 22
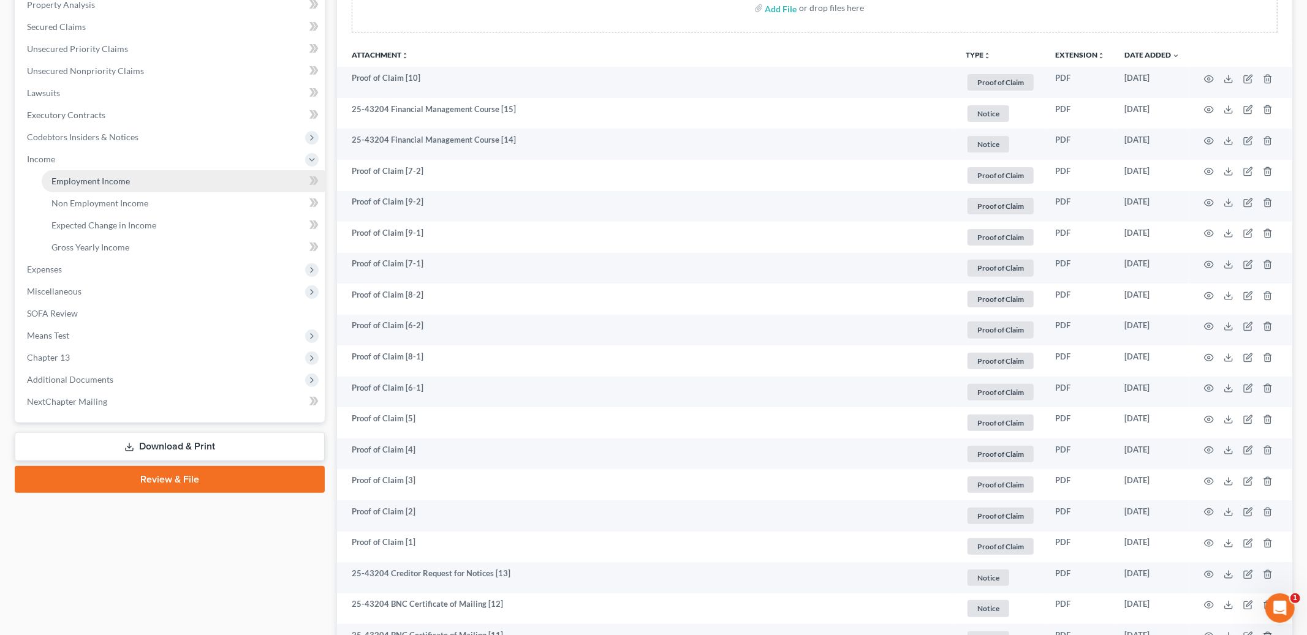
click at [108, 182] on span "Employment Income" at bounding box center [90, 181] width 78 height 10
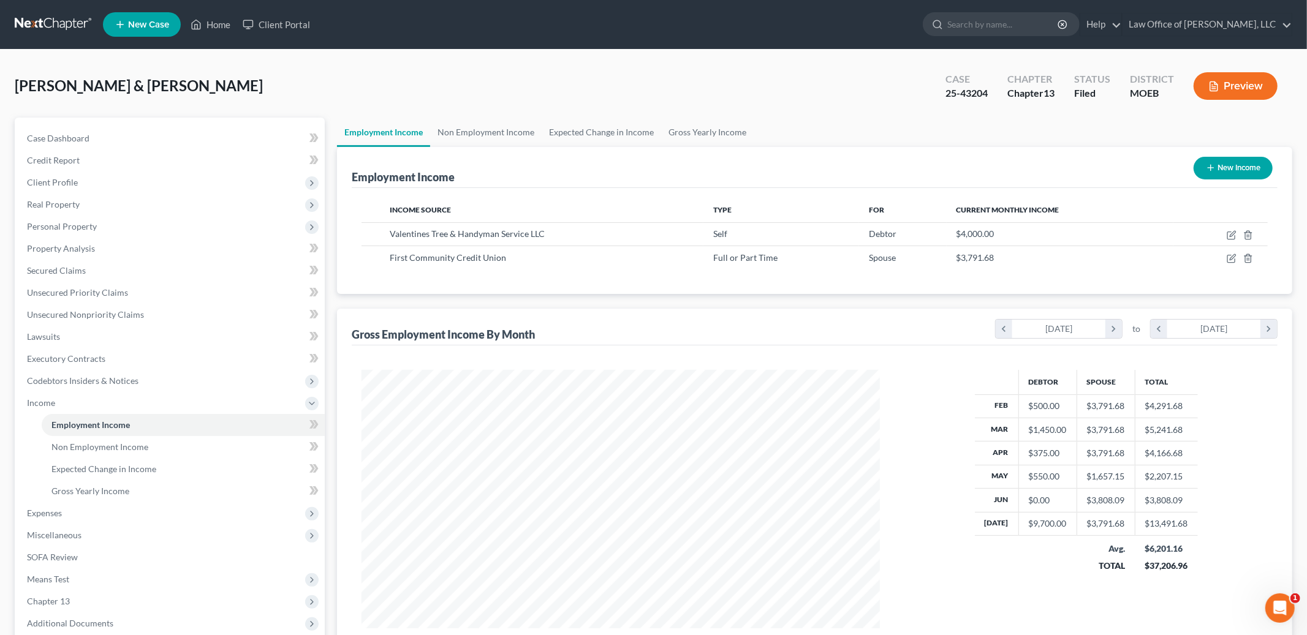
scroll to position [258, 543]
click at [1232, 235] on icon "button" at bounding box center [1232, 234] width 6 height 6
select select "1"
select select "26"
select select "0"
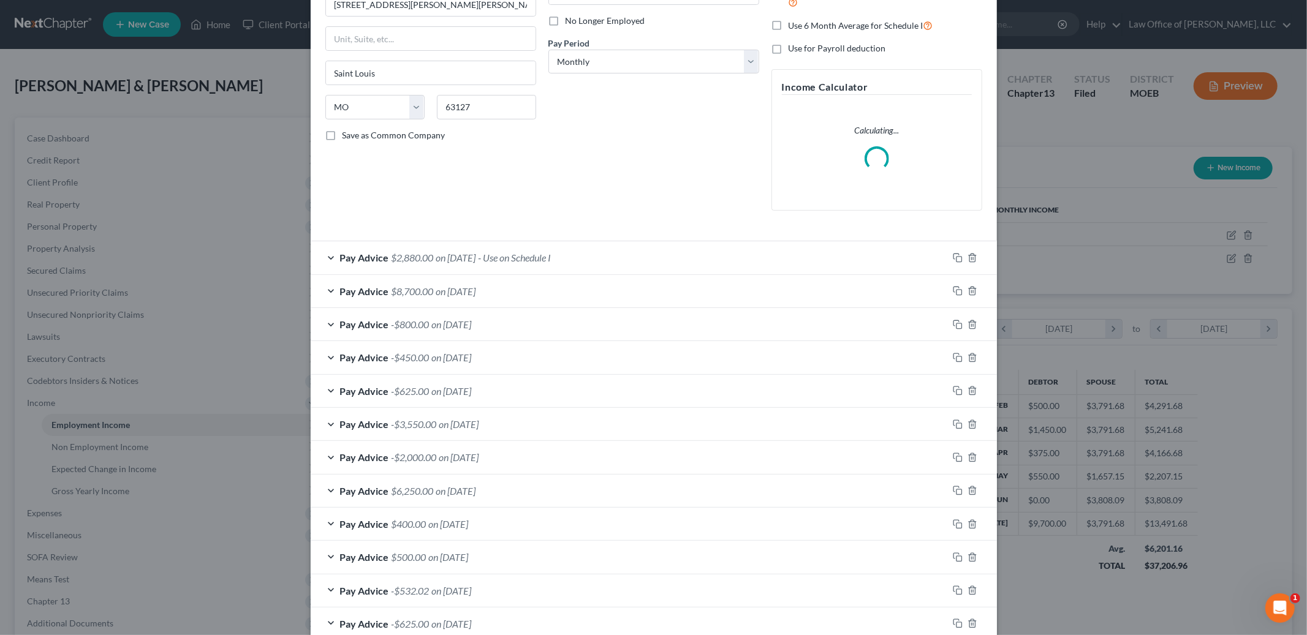
scroll to position [161, 0]
click at [464, 290] on span "on 07/01/2025" at bounding box center [456, 288] width 40 height 12
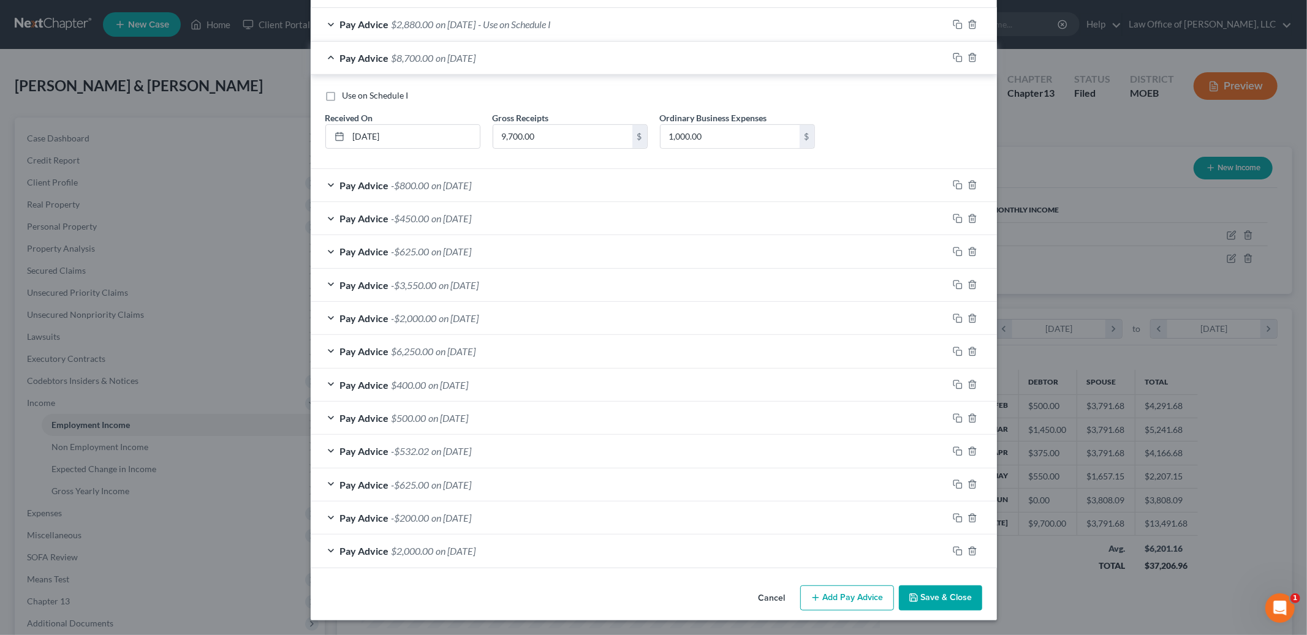
scroll to position [404, 0]
click at [454, 185] on span "on 06/01/2025" at bounding box center [452, 185] width 40 height 12
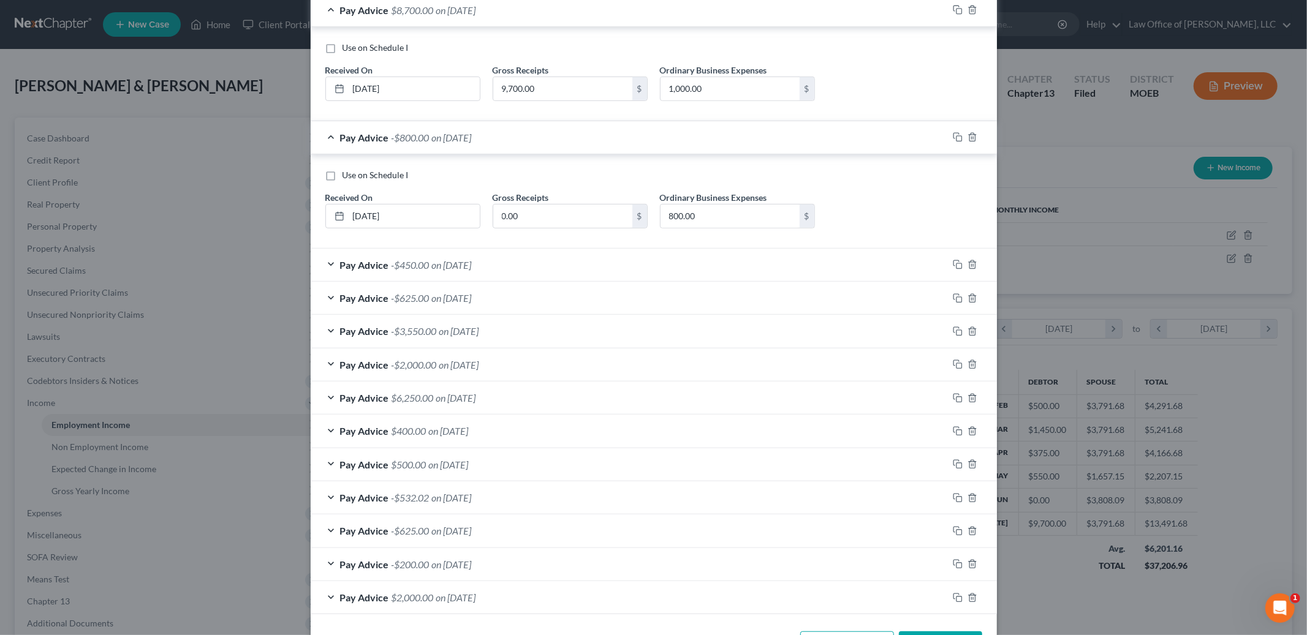
scroll to position [489, 0]
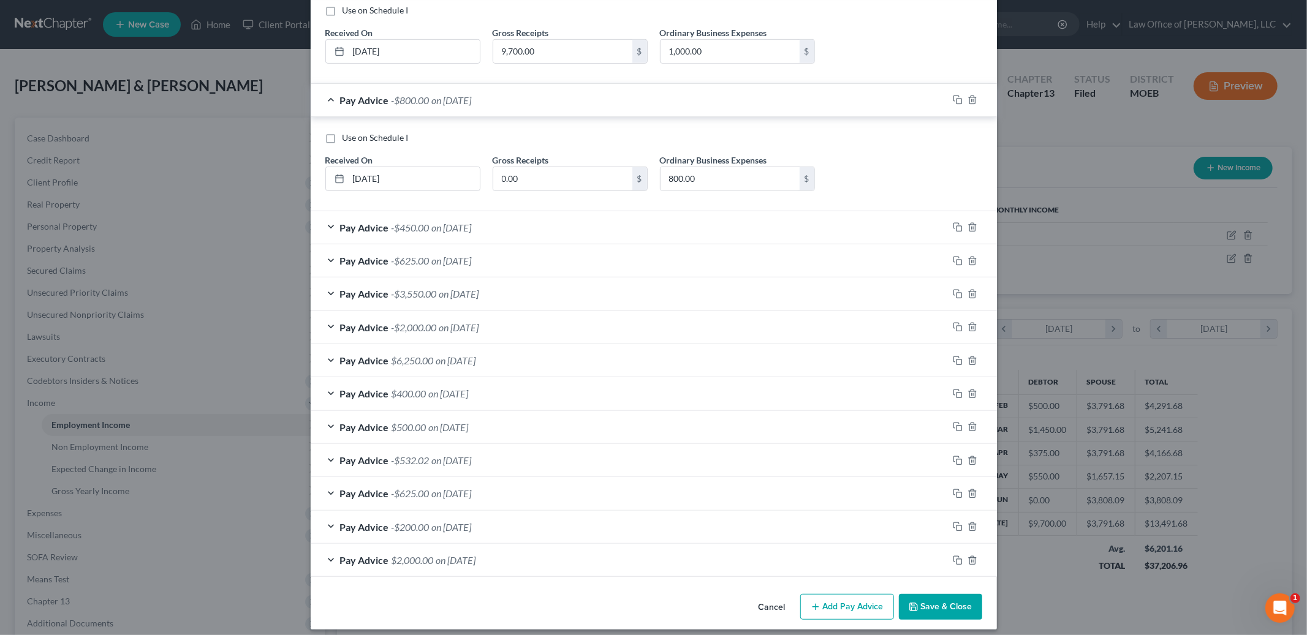
click at [447, 224] on span "on 05/01/2025" at bounding box center [452, 228] width 40 height 12
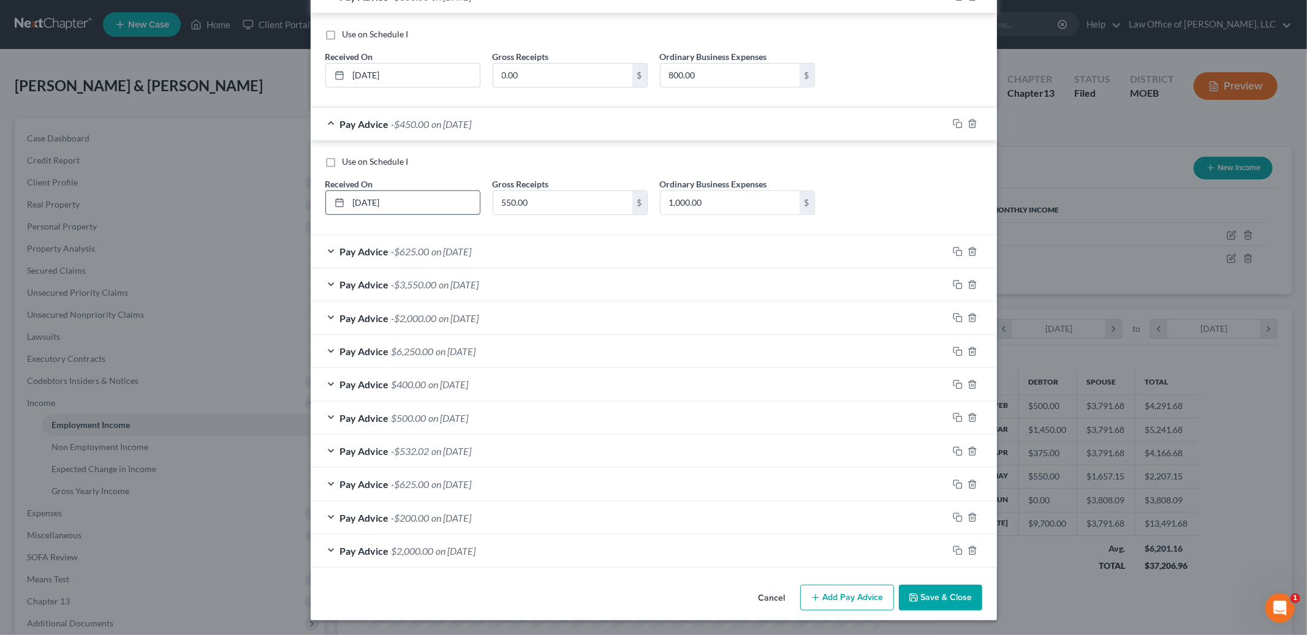
scroll to position [593, 0]
click at [443, 247] on span "on 04/01/2025" at bounding box center [452, 252] width 40 height 12
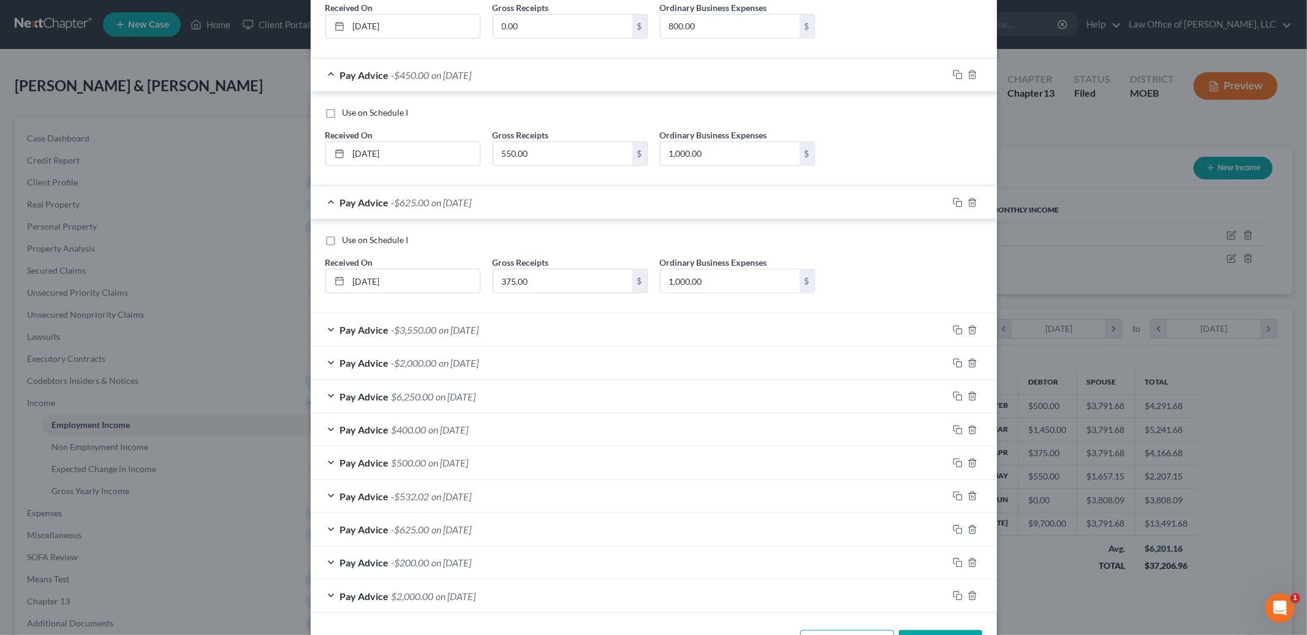
scroll to position [687, 0]
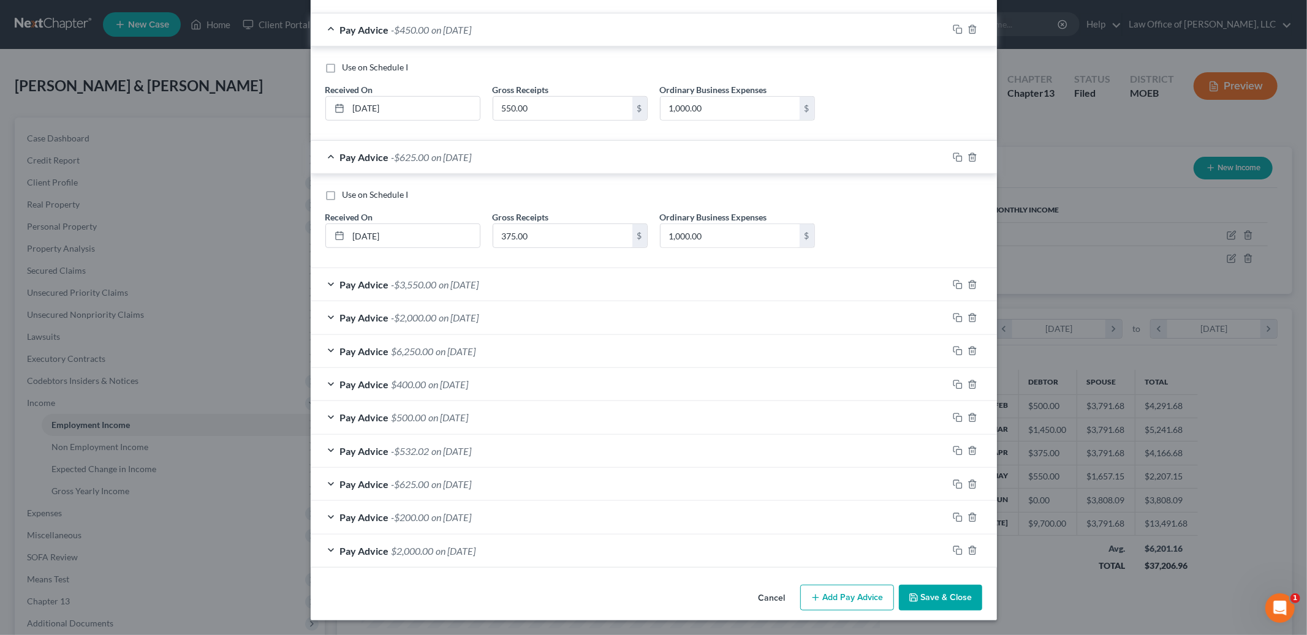
click at [451, 293] on div "Pay Advice -$3,550.00 on 03/01/2025" at bounding box center [629, 284] width 637 height 32
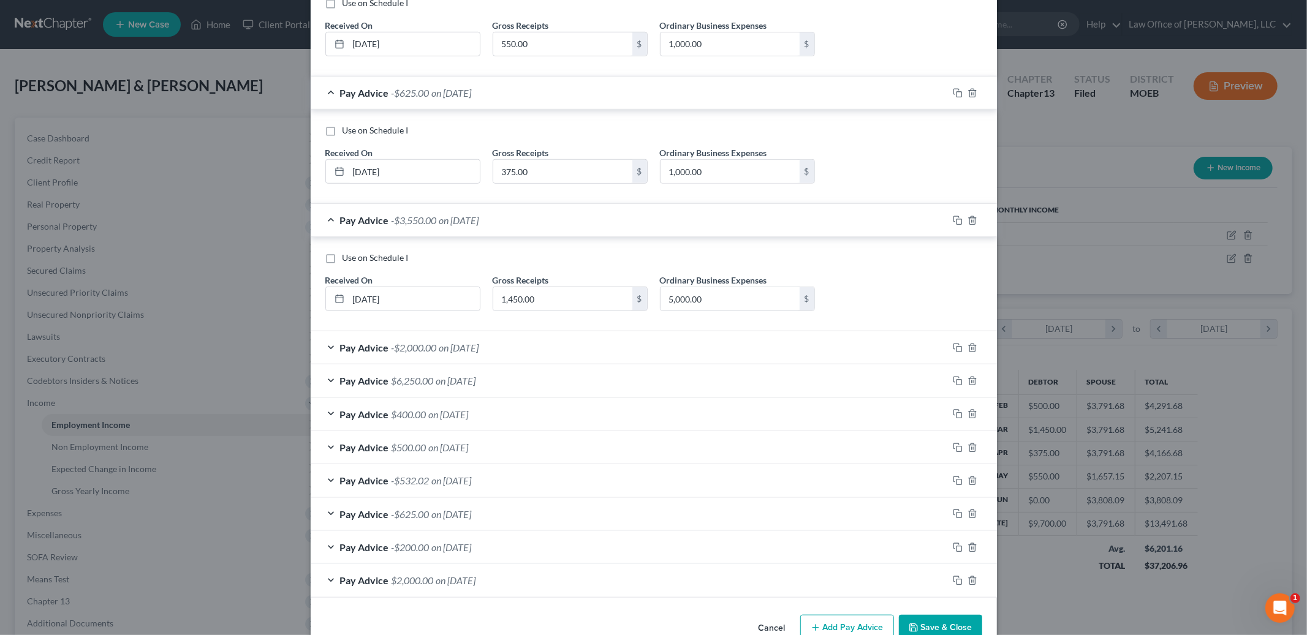
scroll to position [782, 0]
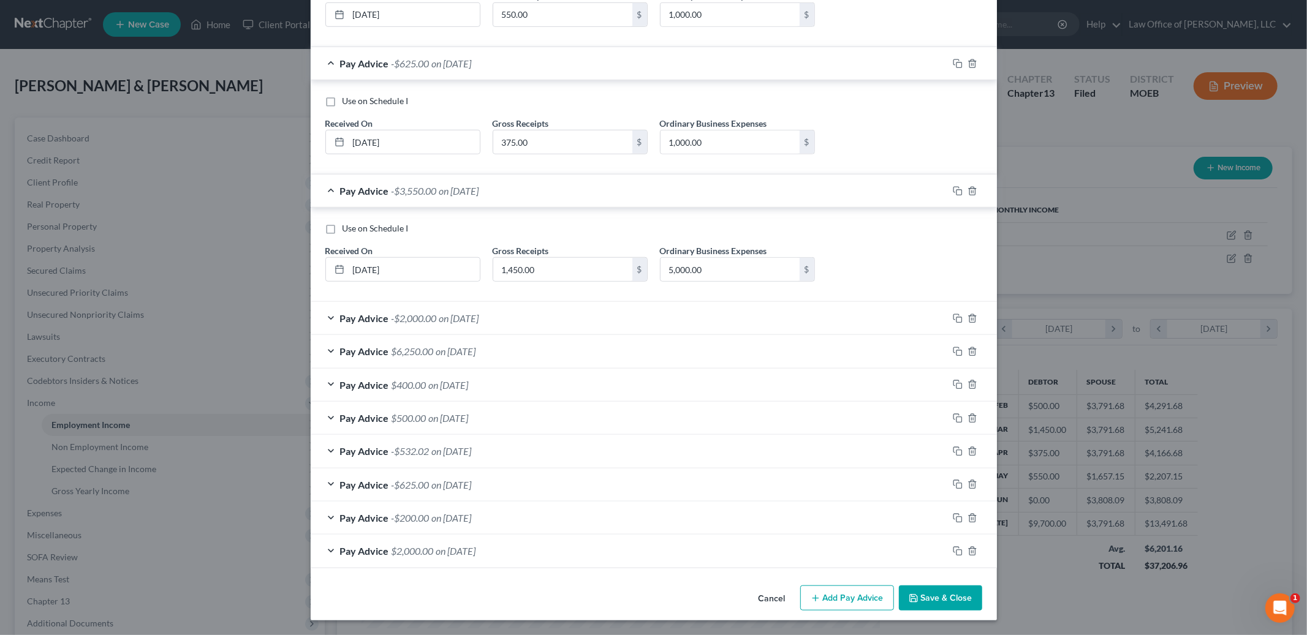
click at [454, 309] on div "Pay Advice -$2,000.00 on 02/01/2025" at bounding box center [629, 318] width 637 height 32
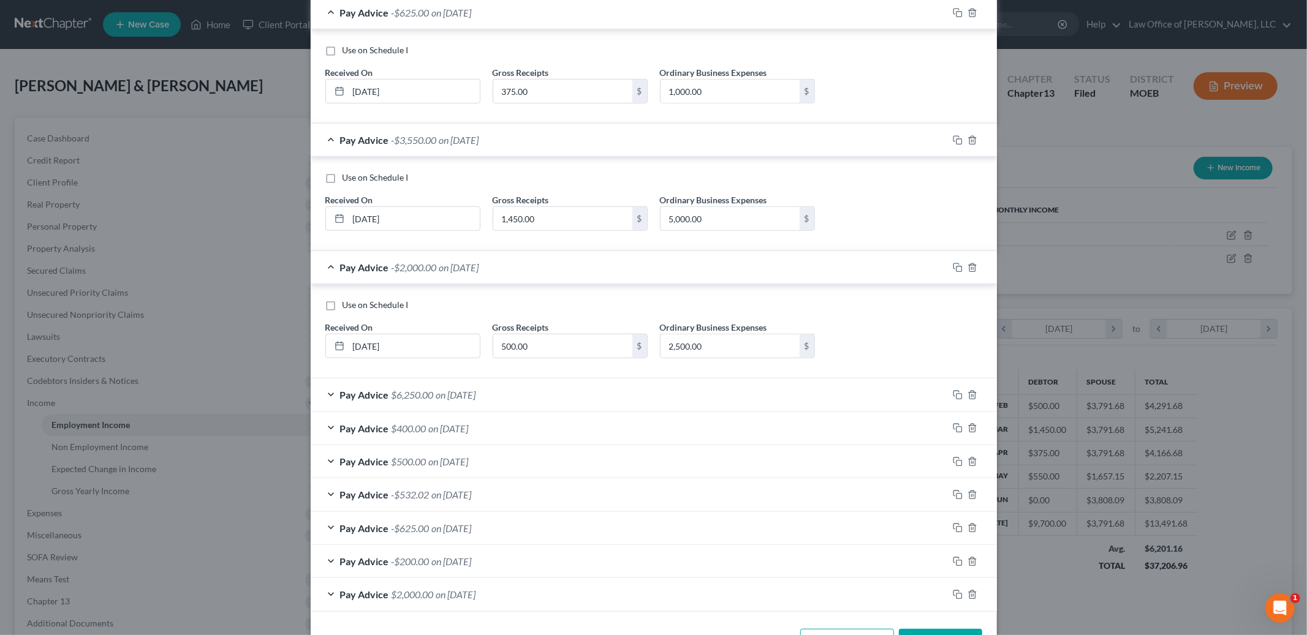
scroll to position [877, 0]
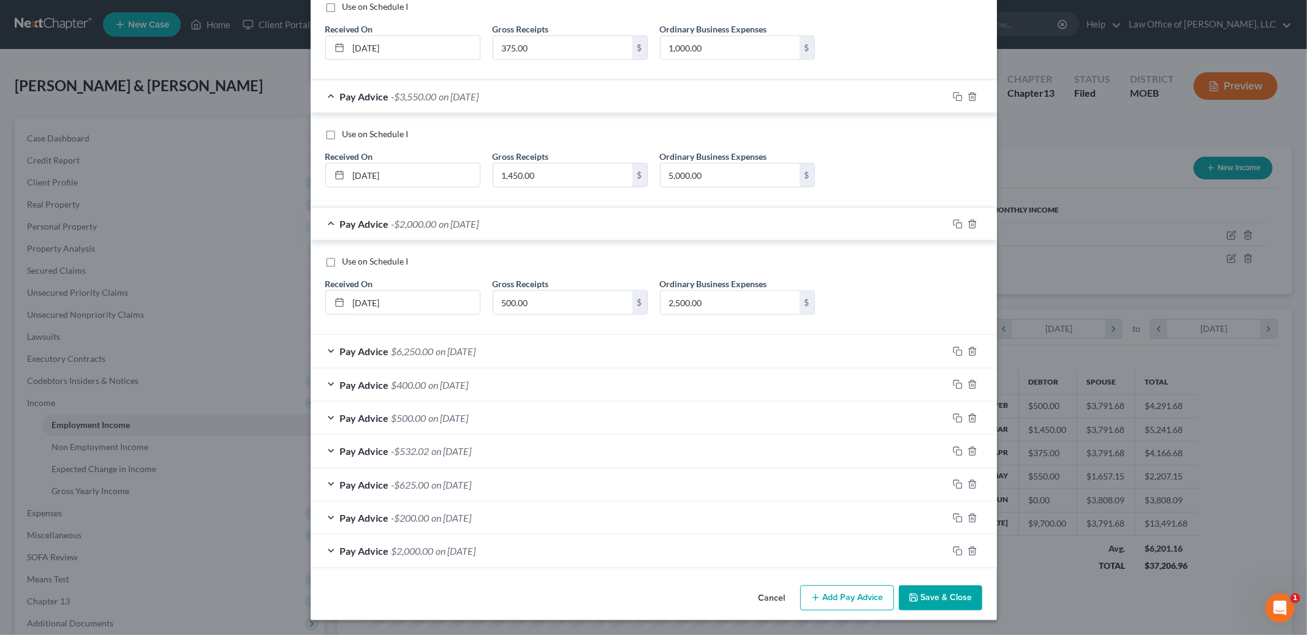
click at [462, 345] on span "on 01/01/2025" at bounding box center [456, 351] width 40 height 12
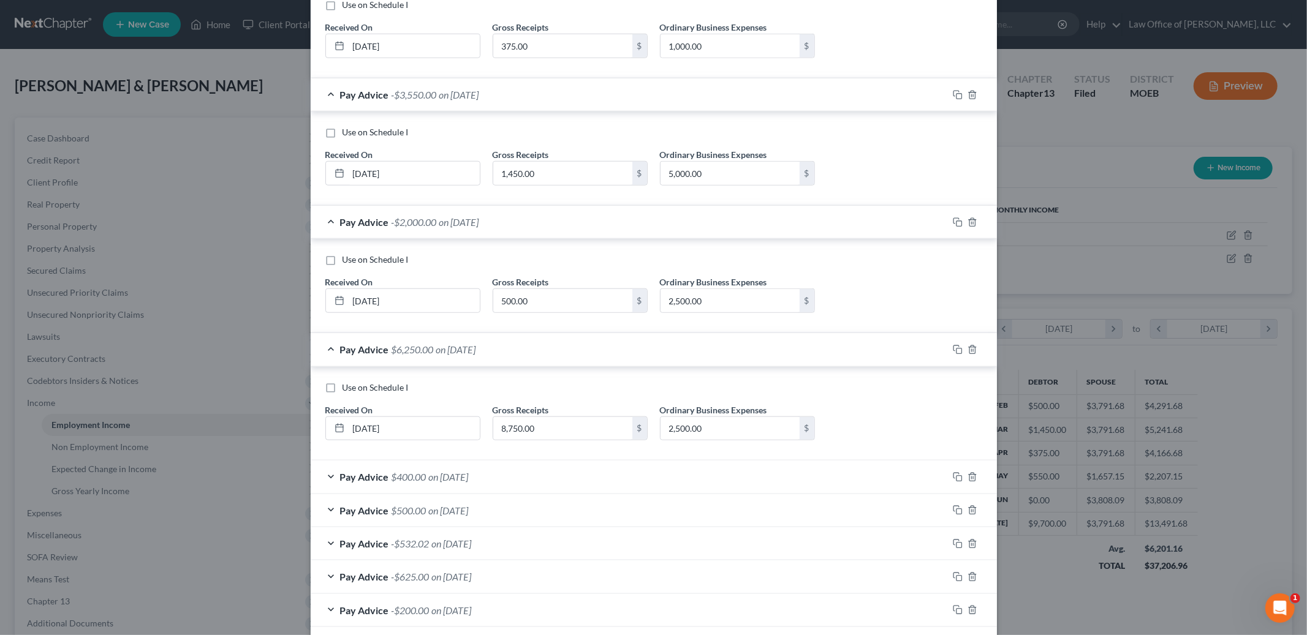
scroll to position [970, 0]
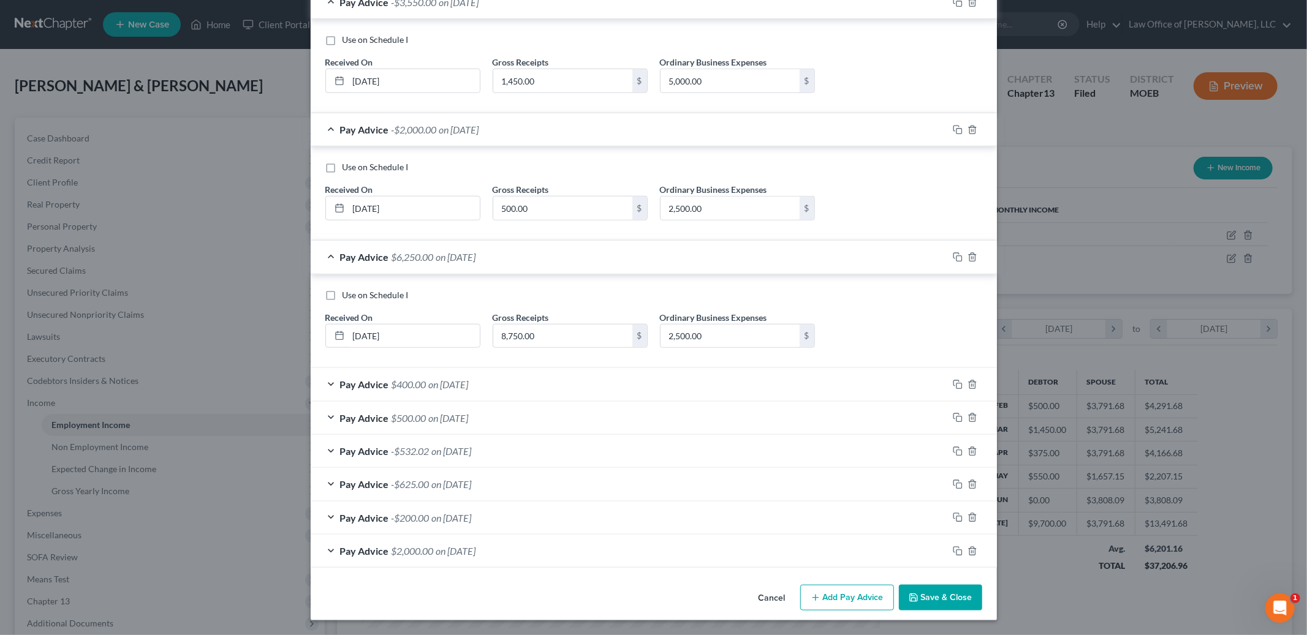
click at [466, 385] on span "on 12/01/2024" at bounding box center [449, 385] width 40 height 12
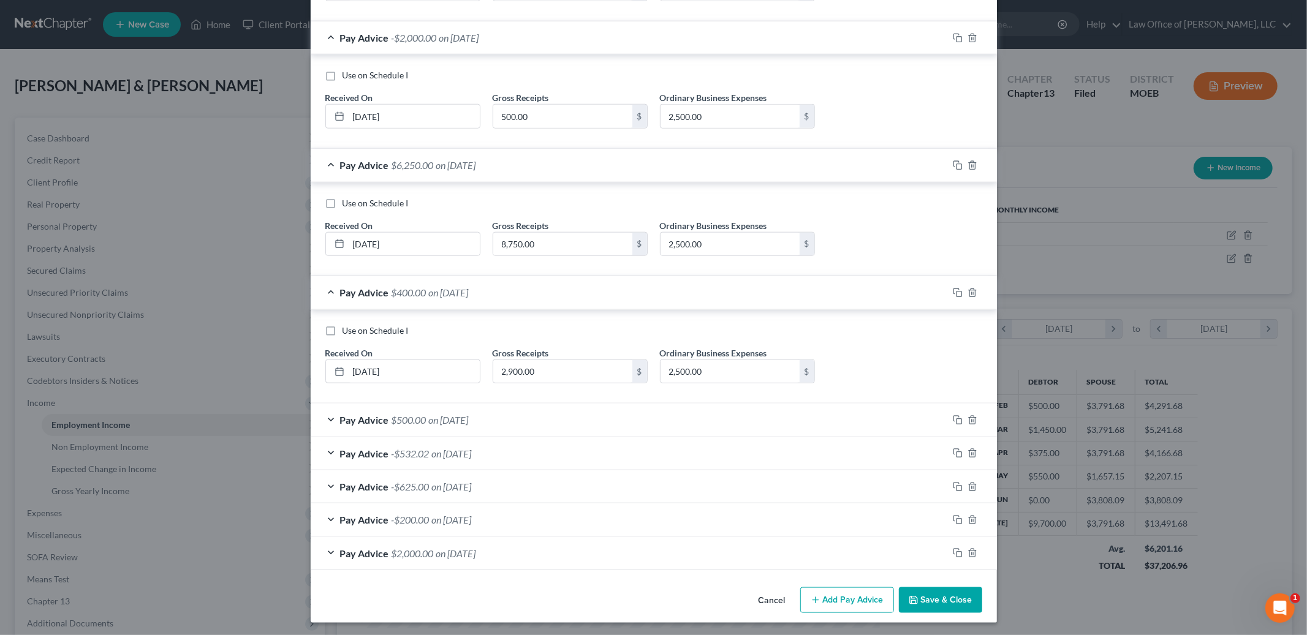
scroll to position [1065, 0]
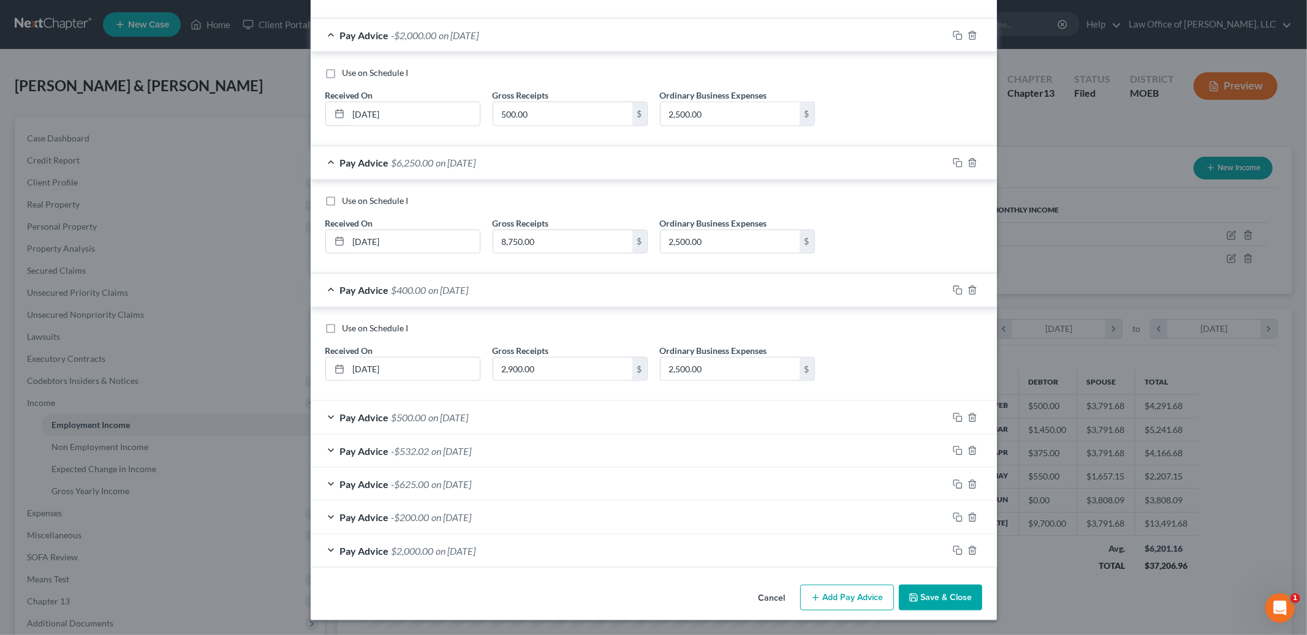
click at [467, 429] on div "Pay Advice $500.00 on 11/01/2024" at bounding box center [629, 417] width 637 height 32
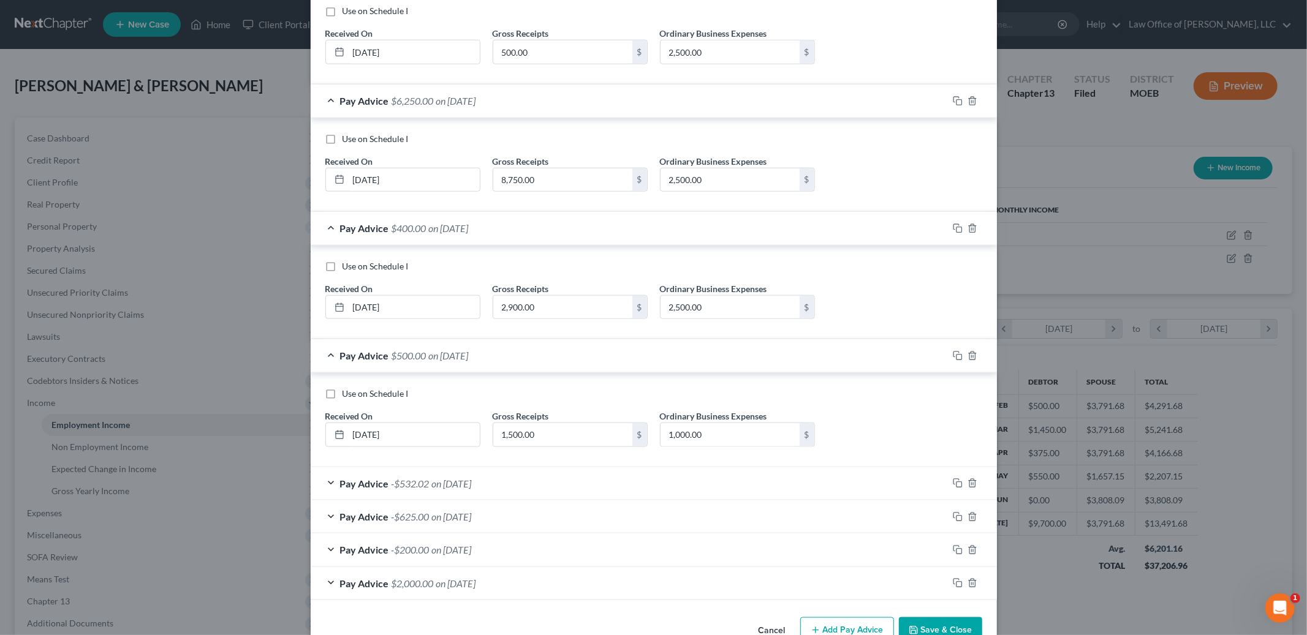
scroll to position [1159, 0]
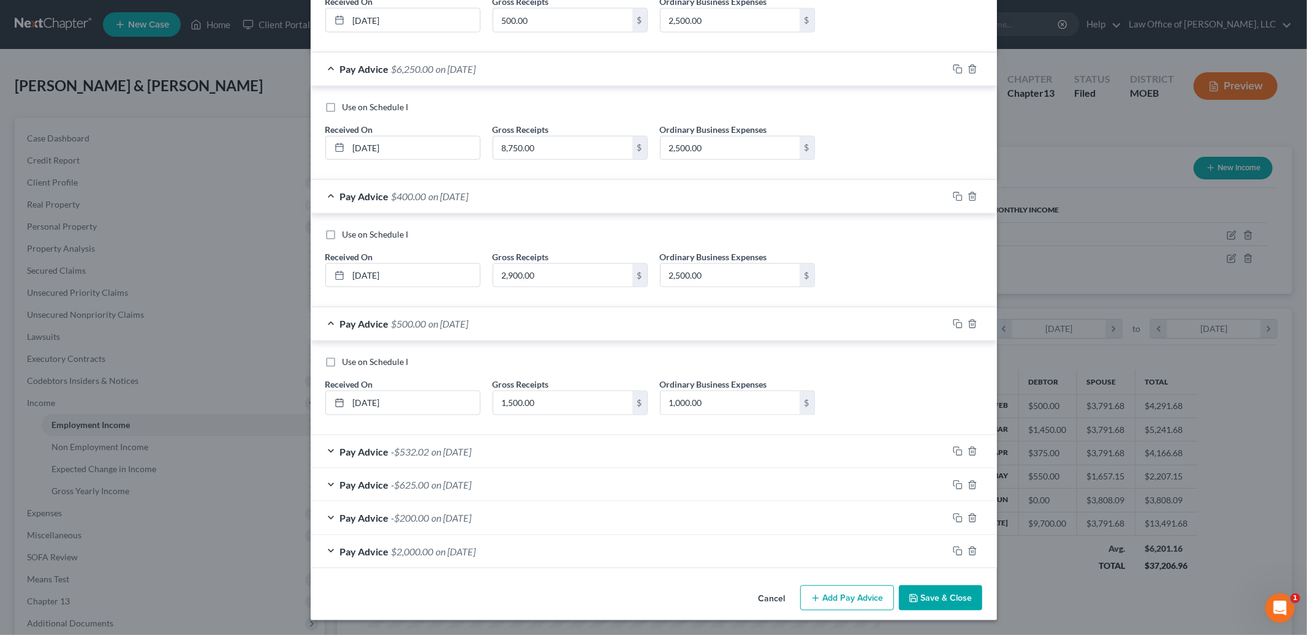
click at [467, 448] on span "on 10/01/2024" at bounding box center [452, 452] width 40 height 12
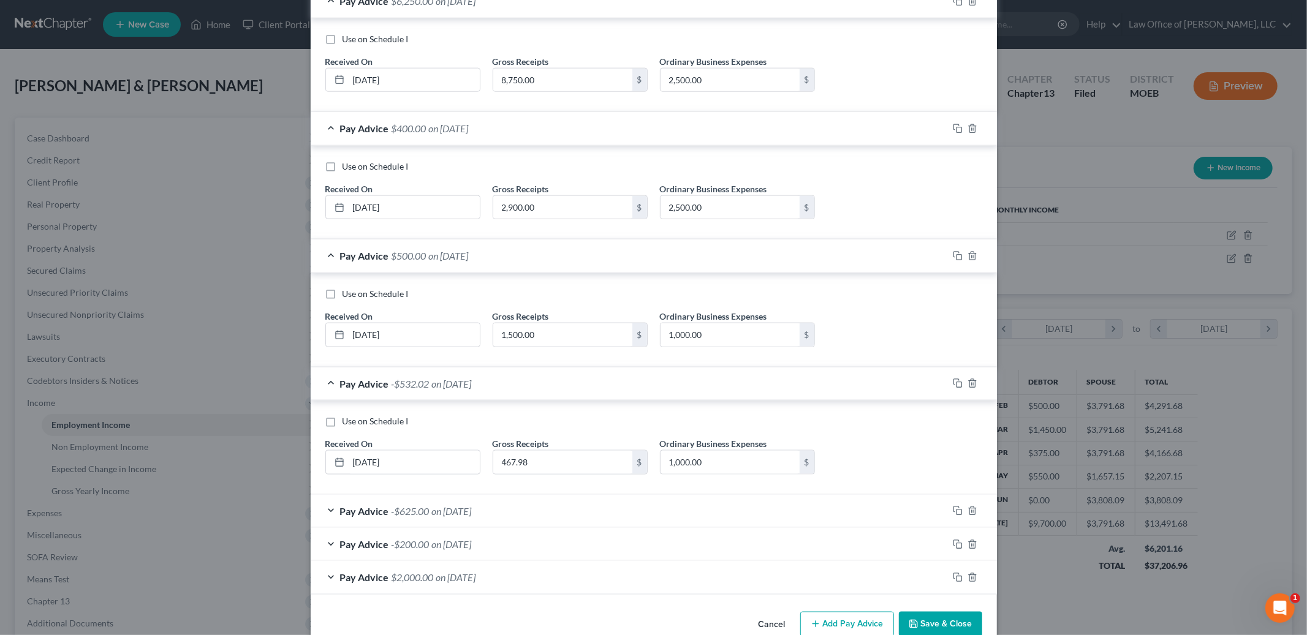
scroll to position [1253, 0]
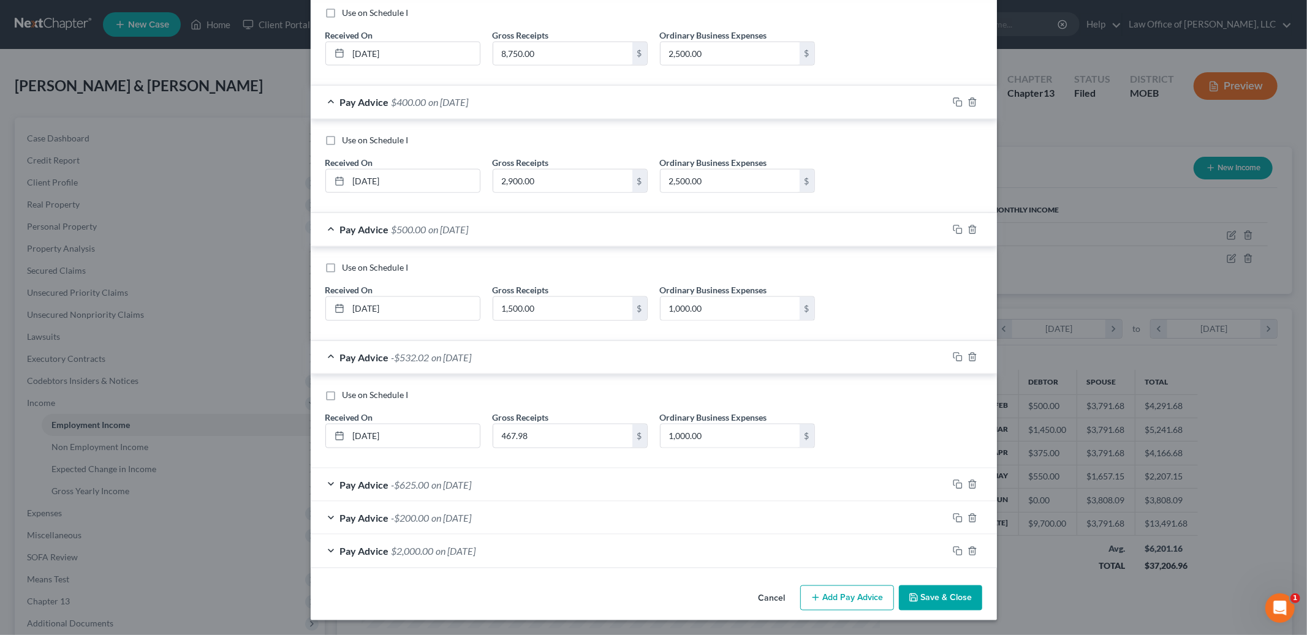
click at [468, 490] on span "on 09/01/2024" at bounding box center [452, 485] width 40 height 12
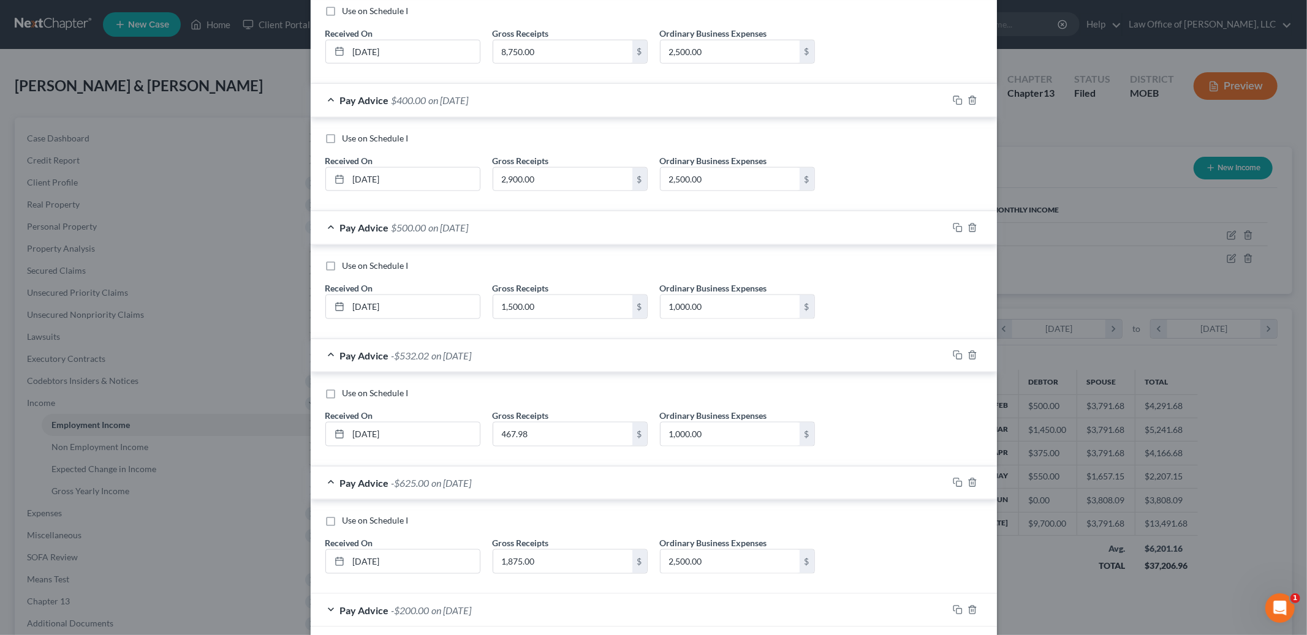
scroll to position [1348, 0]
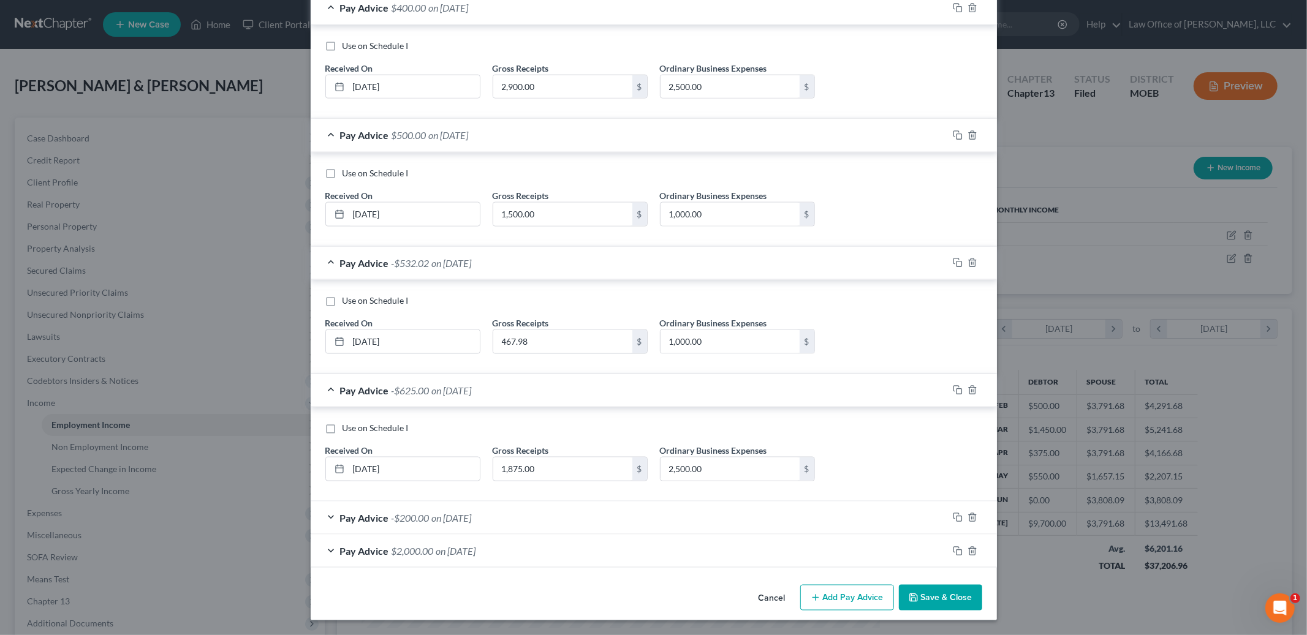
click at [472, 519] on span "on 08/01/2024" at bounding box center [452, 518] width 40 height 12
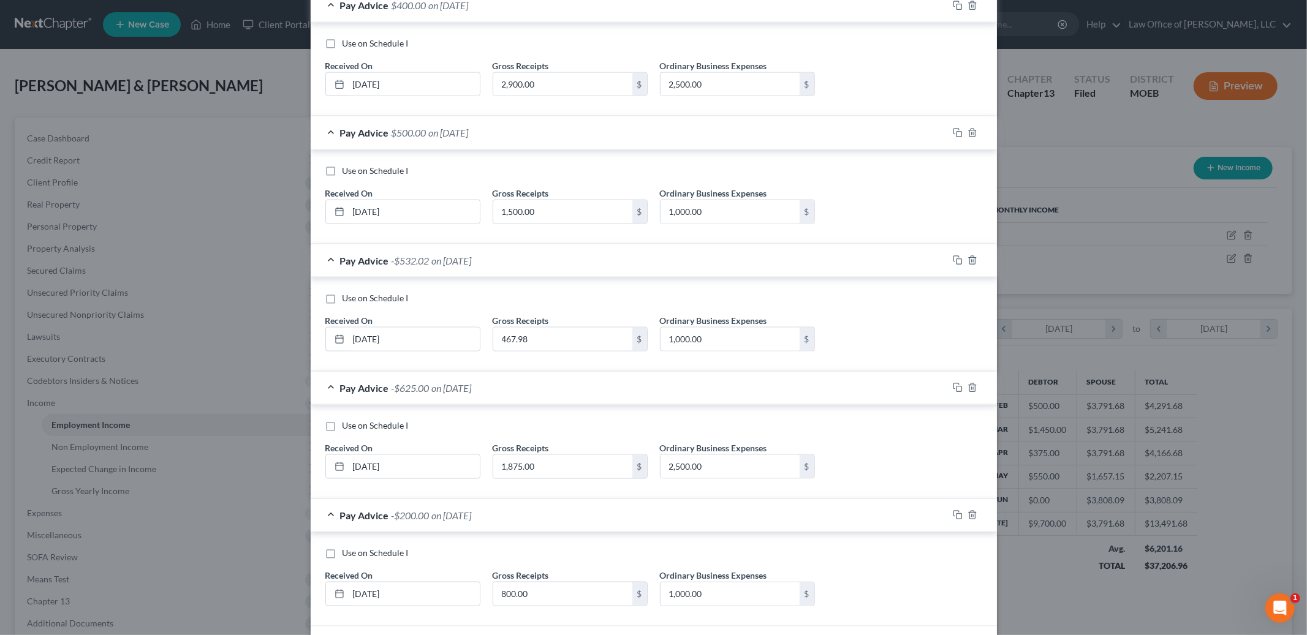
scroll to position [1442, 0]
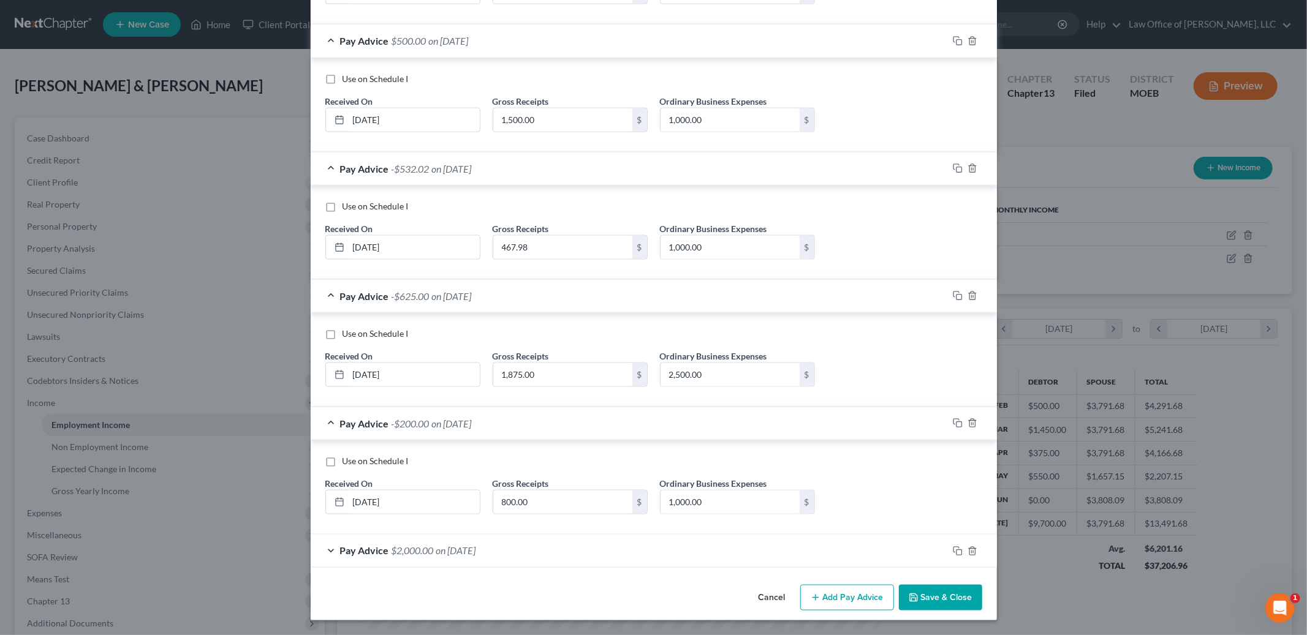
click at [452, 560] on div "Pay Advice $2,000.00 on 07/01/2024" at bounding box center [629, 551] width 637 height 32
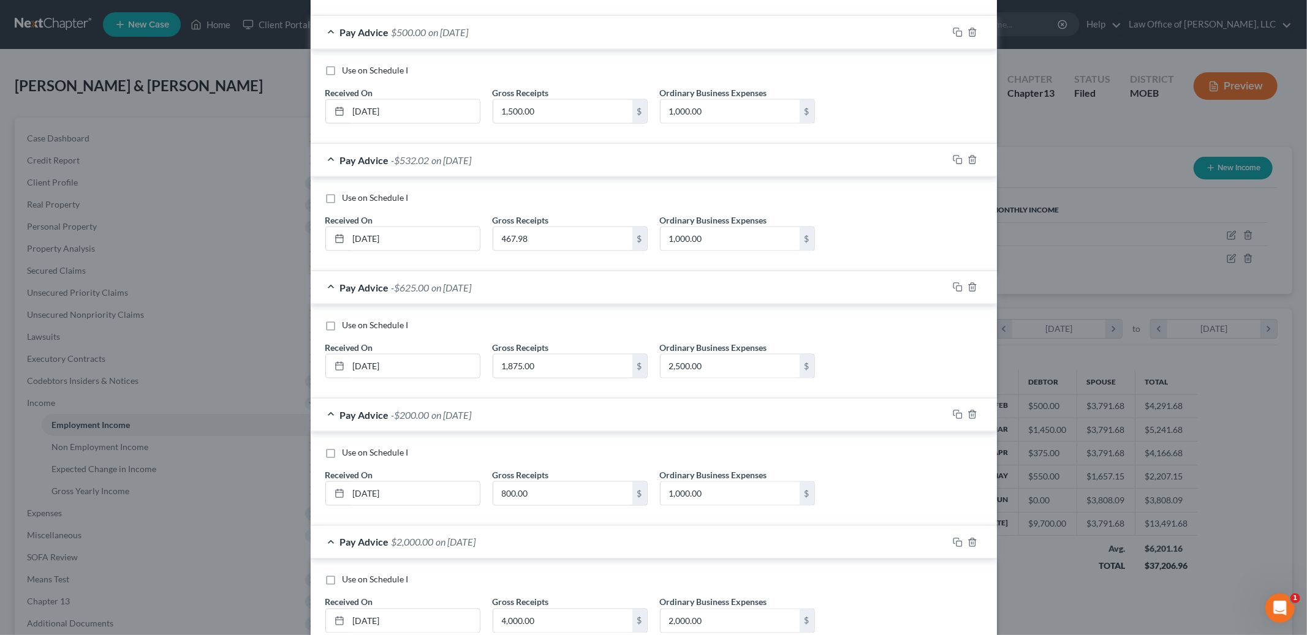
scroll to position [1536, 0]
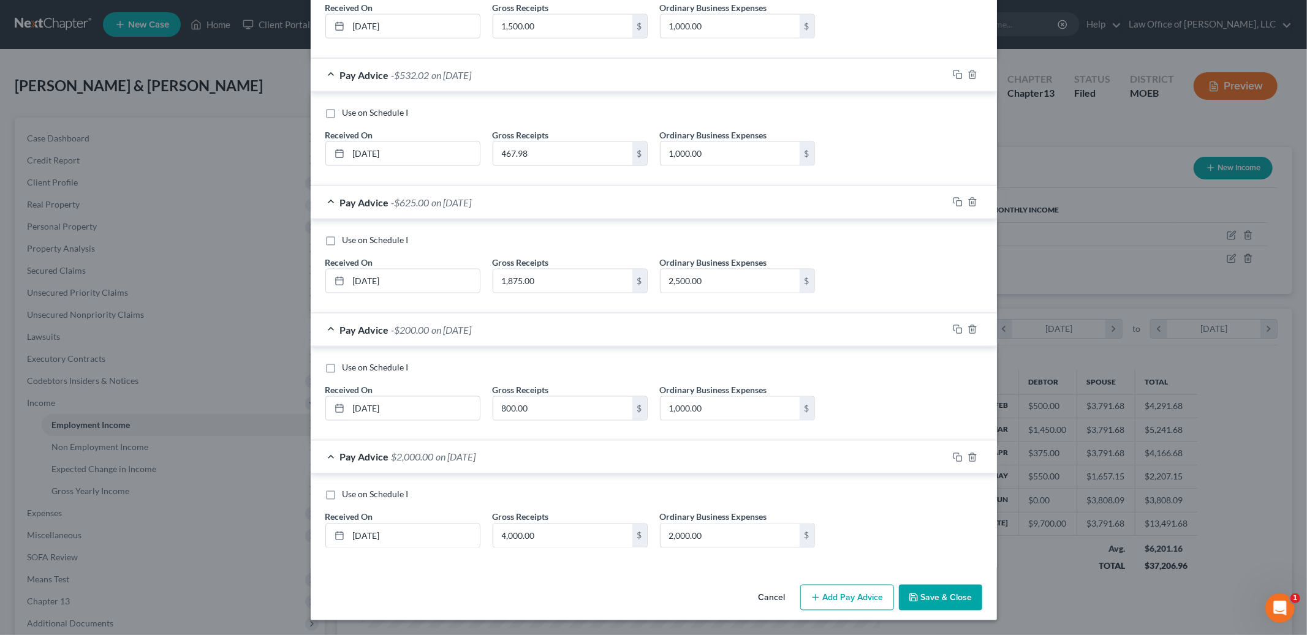
click at [923, 606] on button "Save & Close" at bounding box center [940, 598] width 83 height 26
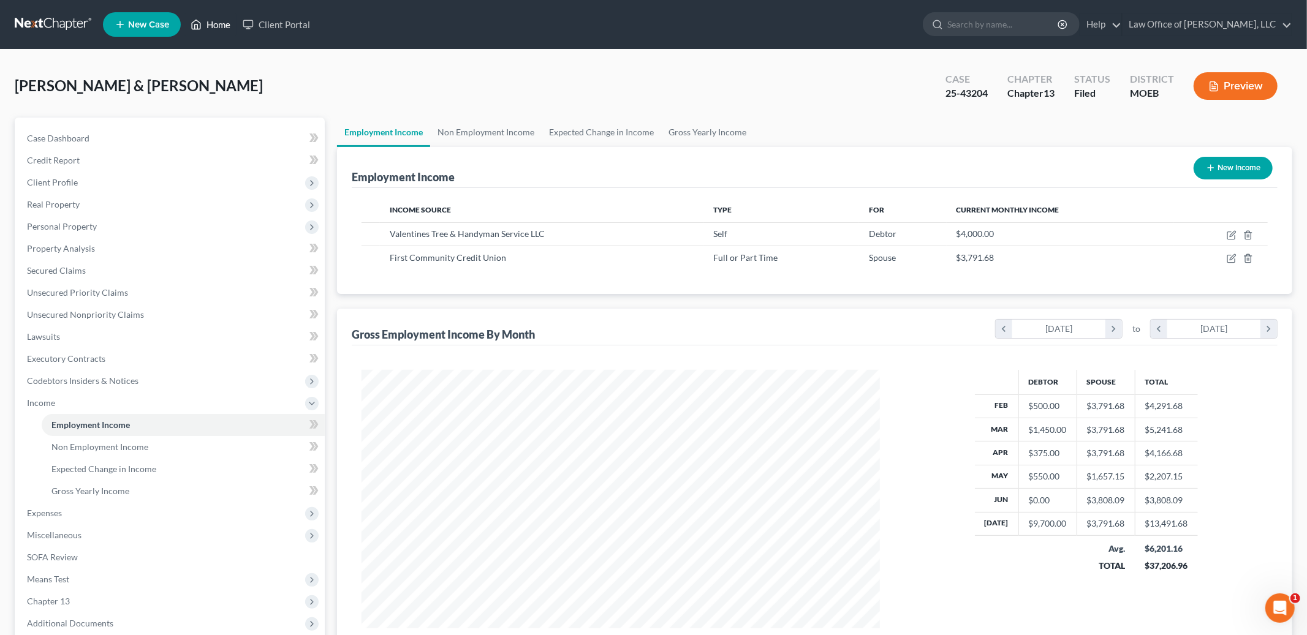
click at [213, 15] on link "Home" at bounding box center [210, 24] width 52 height 22
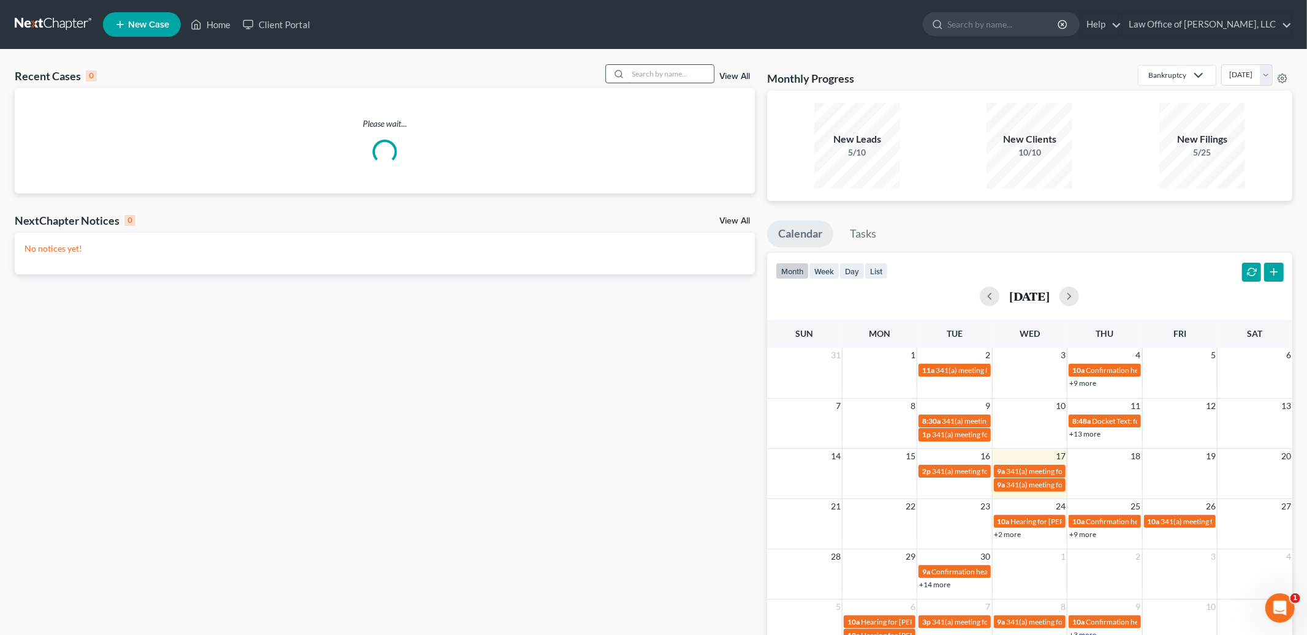
click at [649, 76] on input "search" at bounding box center [671, 74] width 86 height 18
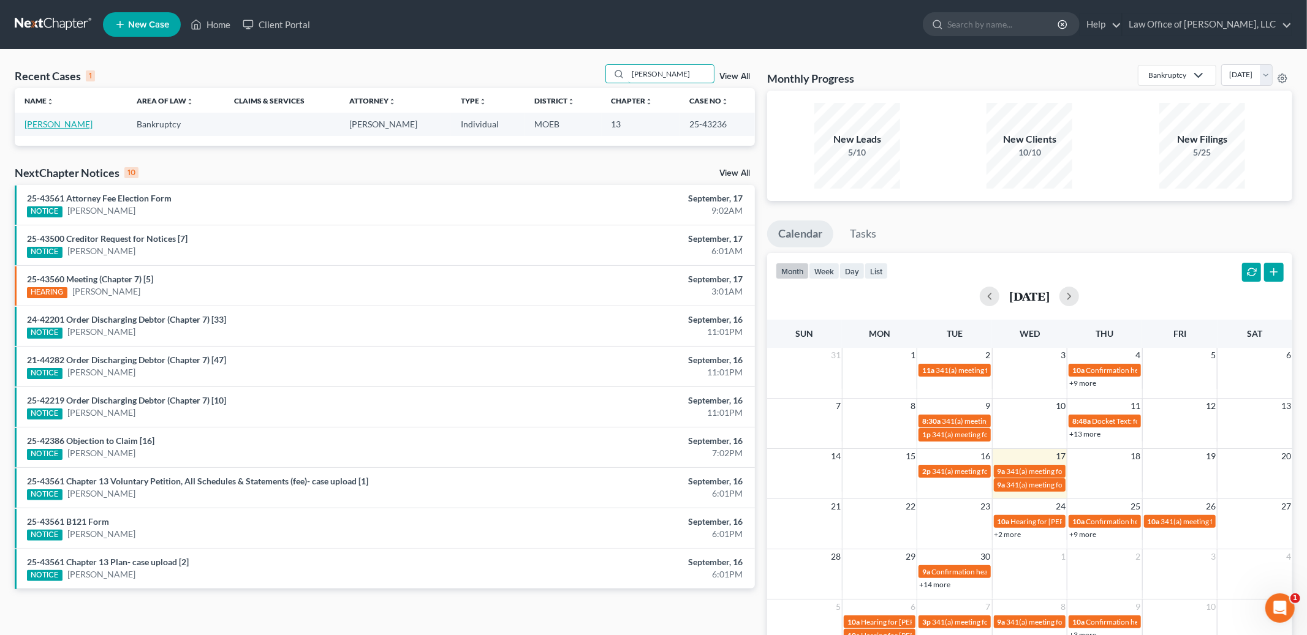
type input "wade"
click at [42, 121] on link "Wade, Mary" at bounding box center [59, 124] width 68 height 10
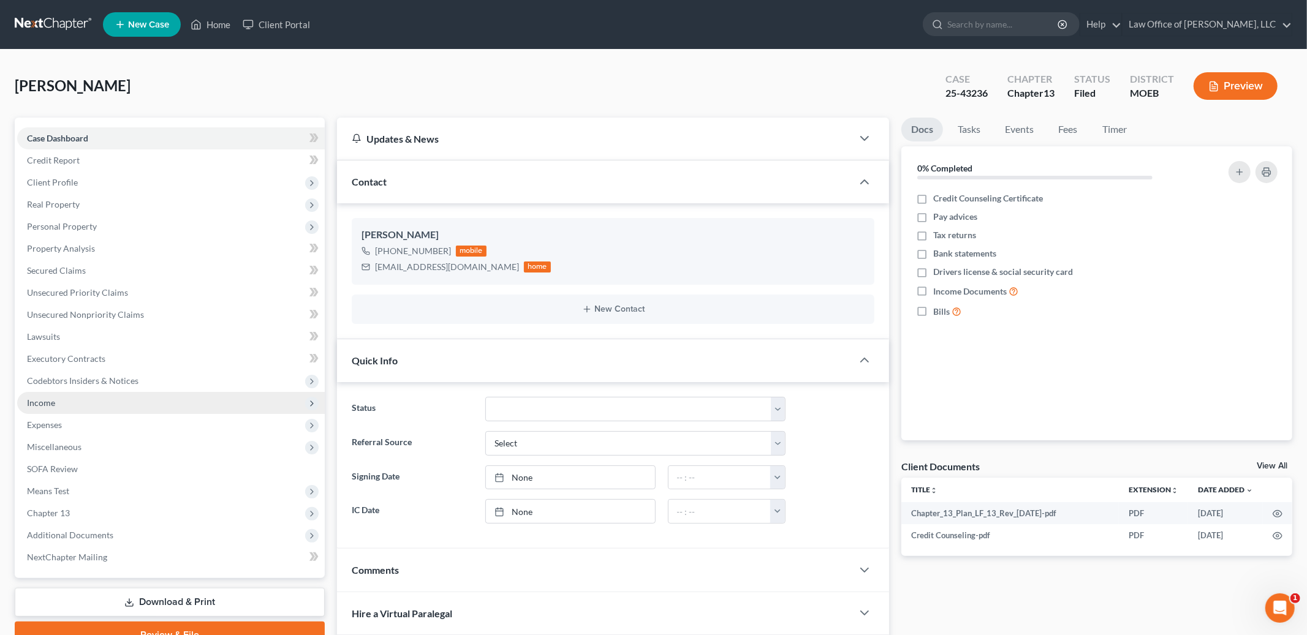
click at [101, 408] on span "Income" at bounding box center [171, 403] width 308 height 22
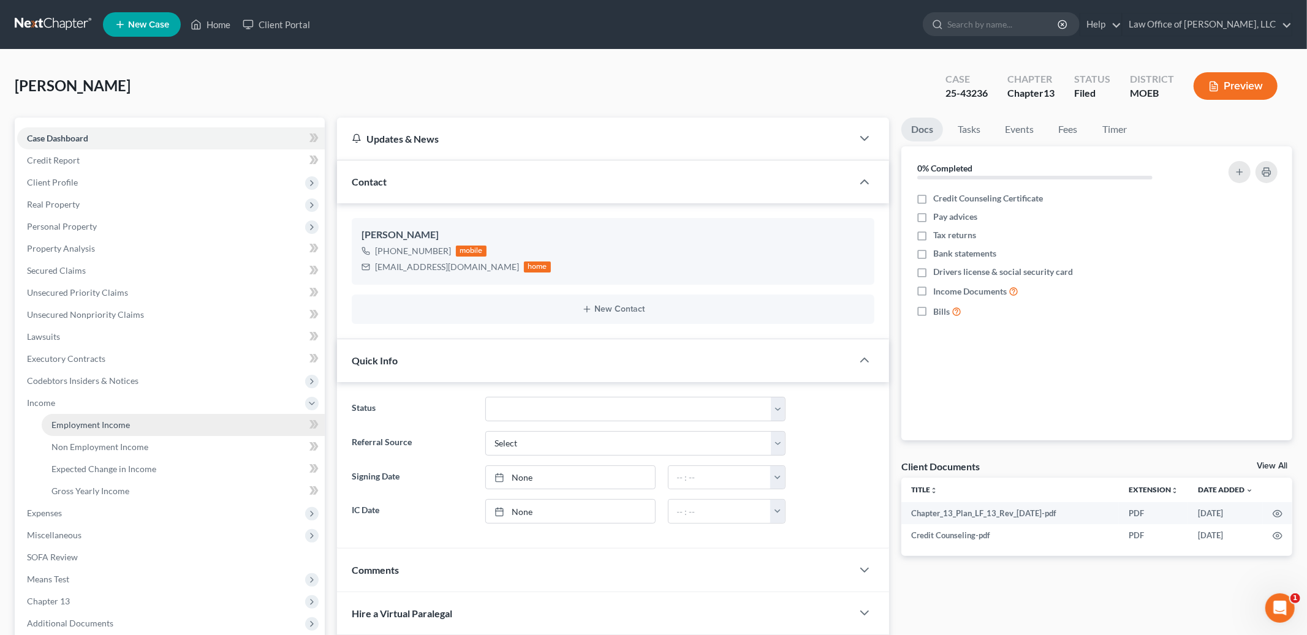
click at [107, 429] on span "Employment Income" at bounding box center [90, 425] width 78 height 10
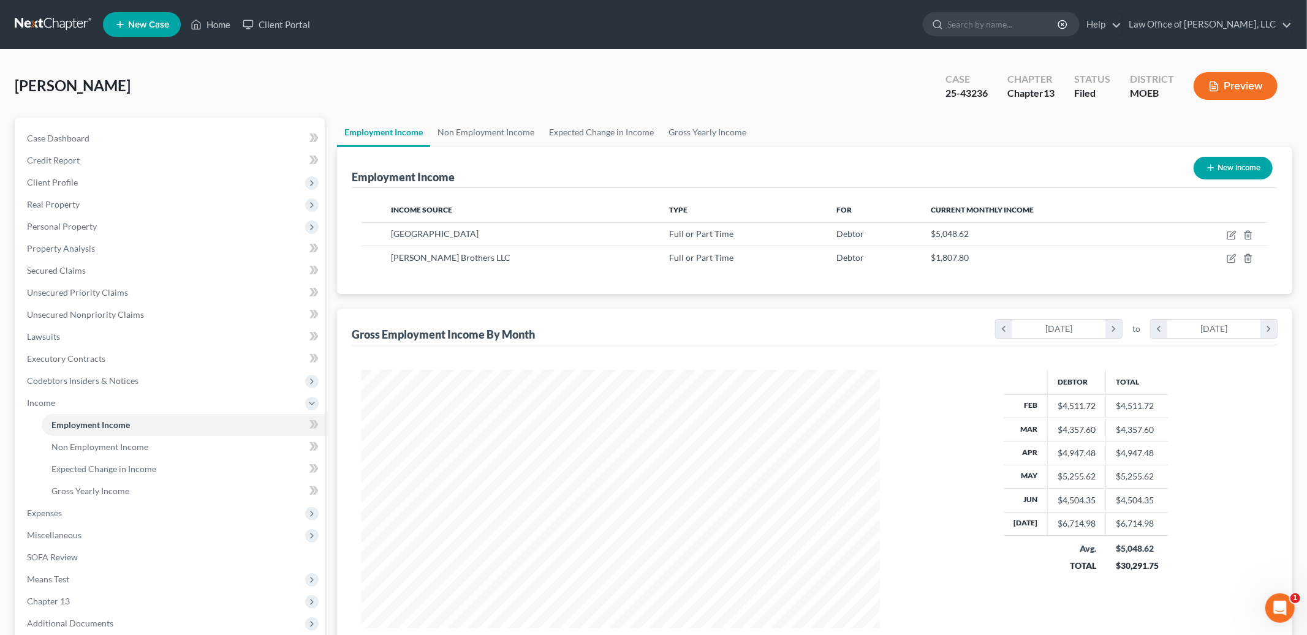
scroll to position [258, 543]
click at [1229, 262] on icon "button" at bounding box center [1230, 258] width 7 height 7
select select "0"
select select "26"
select select "2"
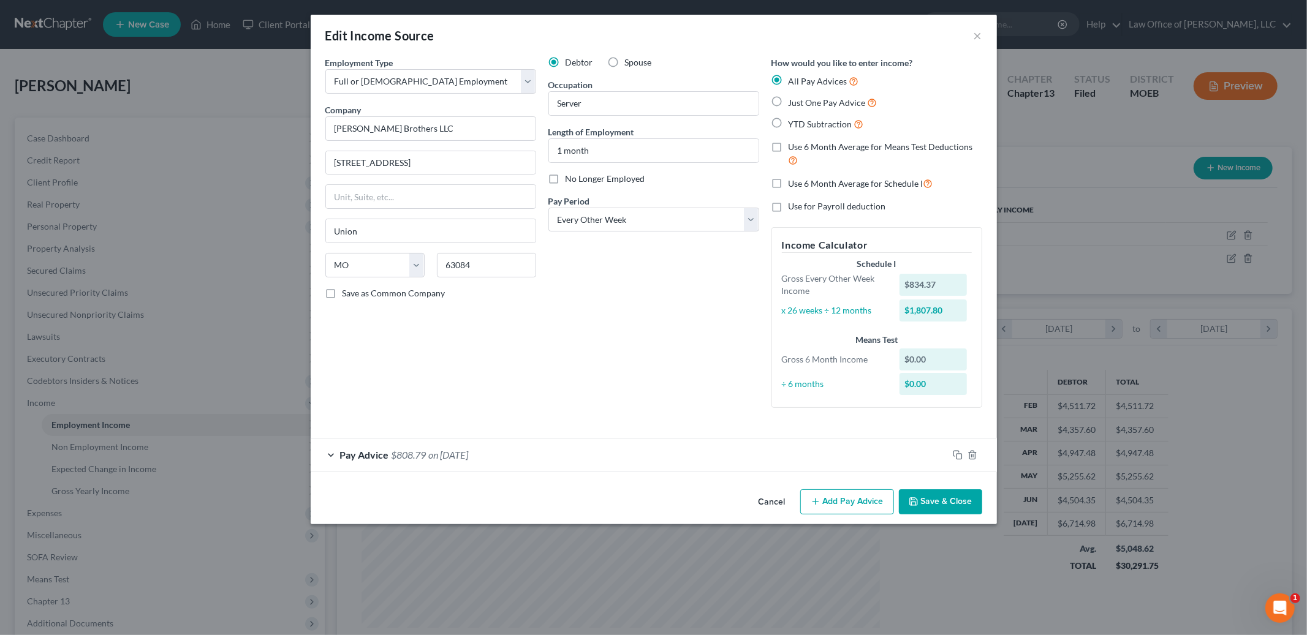
click at [932, 508] on button "Save & Close" at bounding box center [940, 502] width 83 height 26
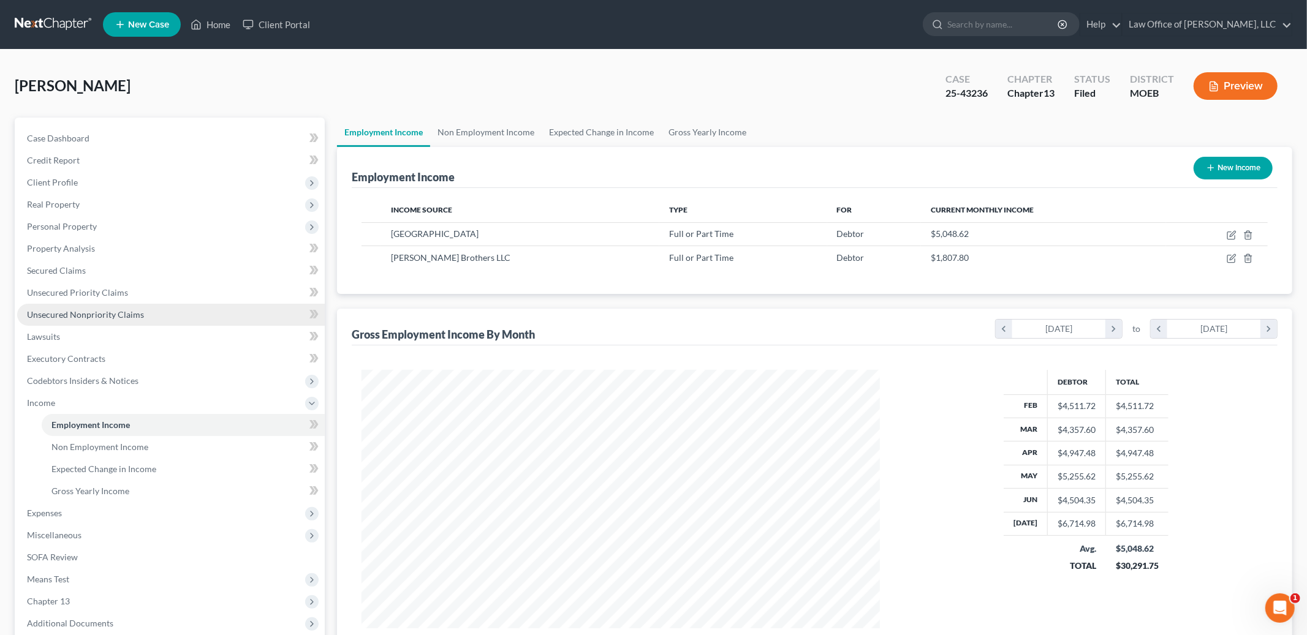
click at [115, 310] on span "Unsecured Nonpriority Claims" at bounding box center [85, 314] width 117 height 10
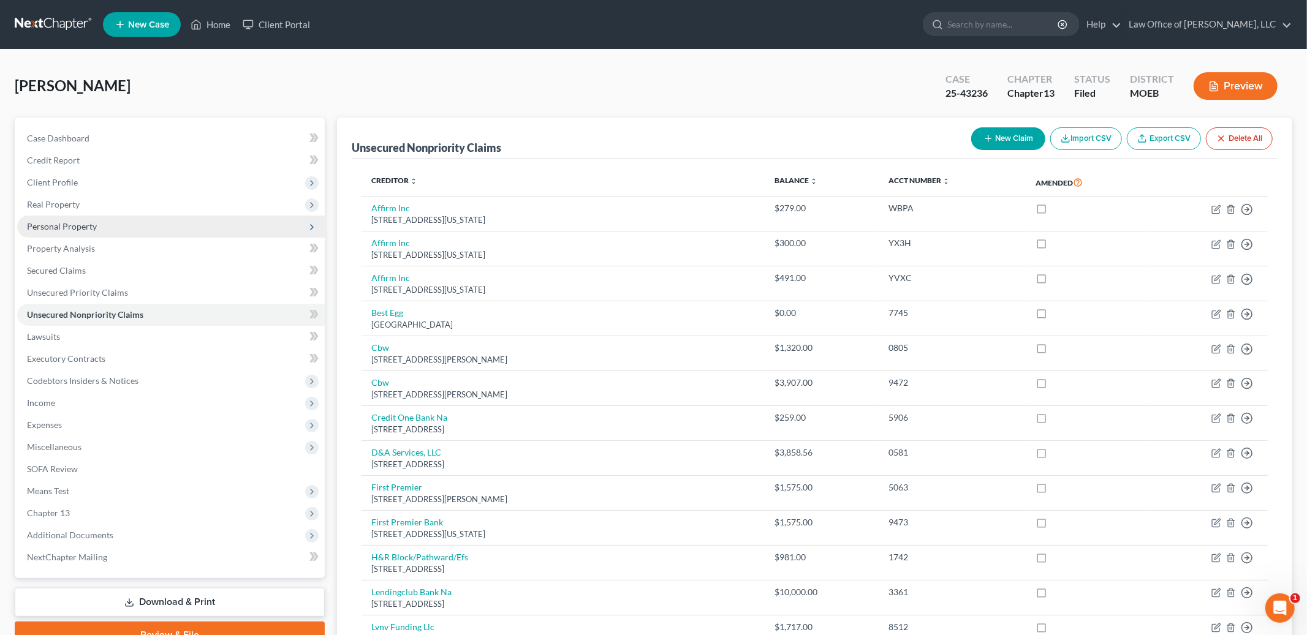
click at [90, 224] on span "Personal Property" at bounding box center [62, 226] width 70 height 10
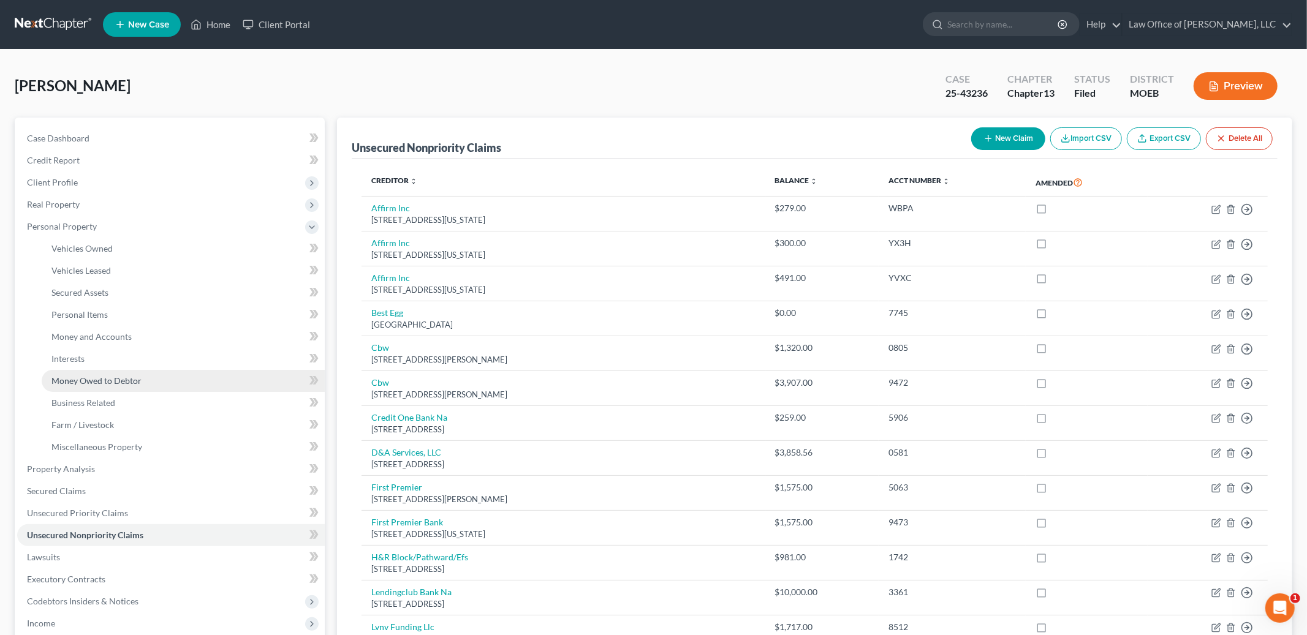
click at [80, 373] on link "Money Owed to Debtor" at bounding box center [183, 381] width 283 height 22
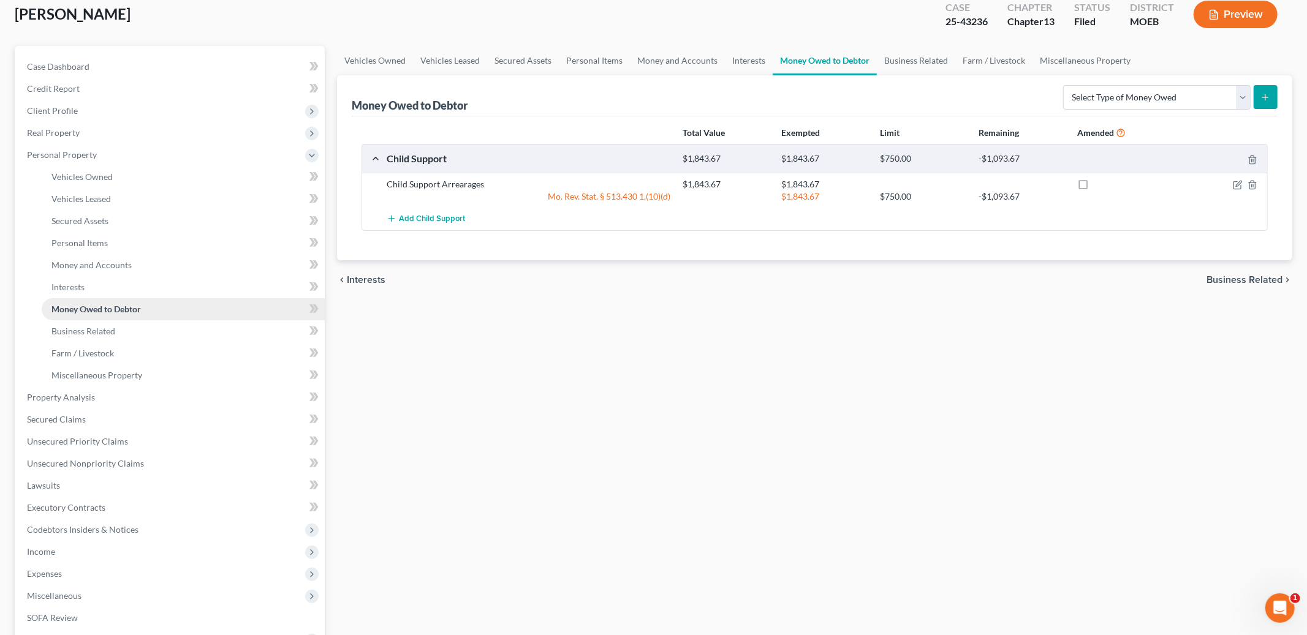
scroll to position [76, 0]
